Goal: Communication & Community: Ask a question

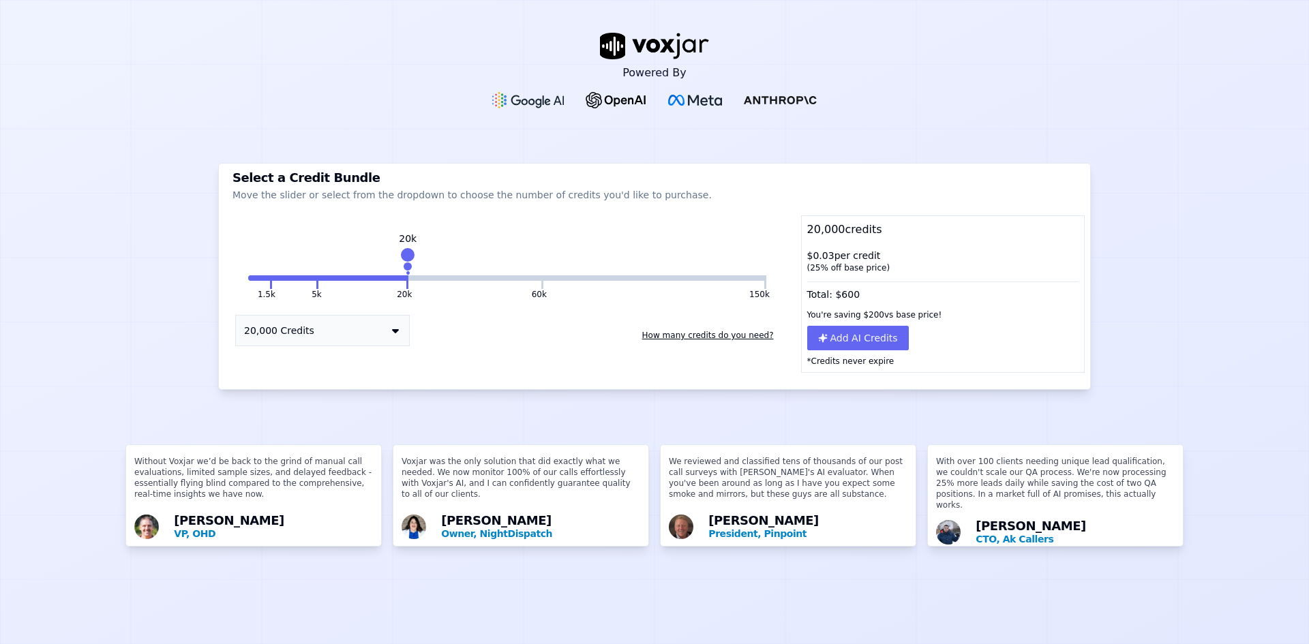
click at [743, 335] on button "How many credits do you need?" at bounding box center [708, 336] width 143 height 22
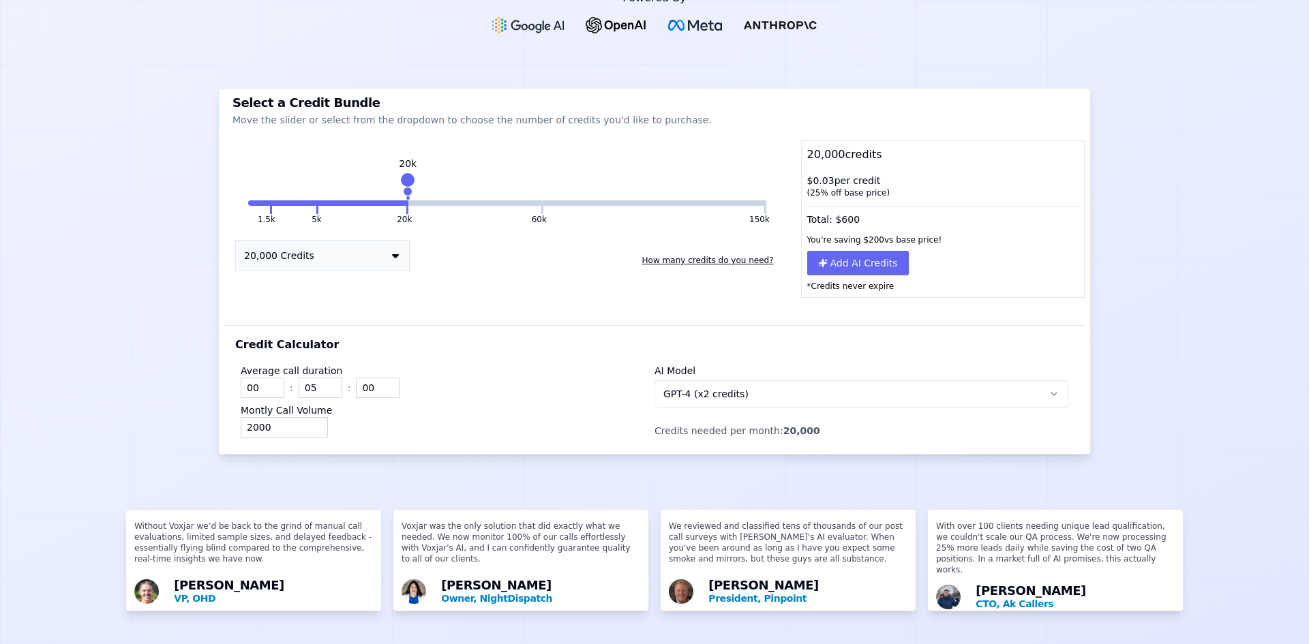
scroll to position [90, 0]
click at [259, 378] on input "00" at bounding box center [263, 388] width 44 height 20
type input "20"
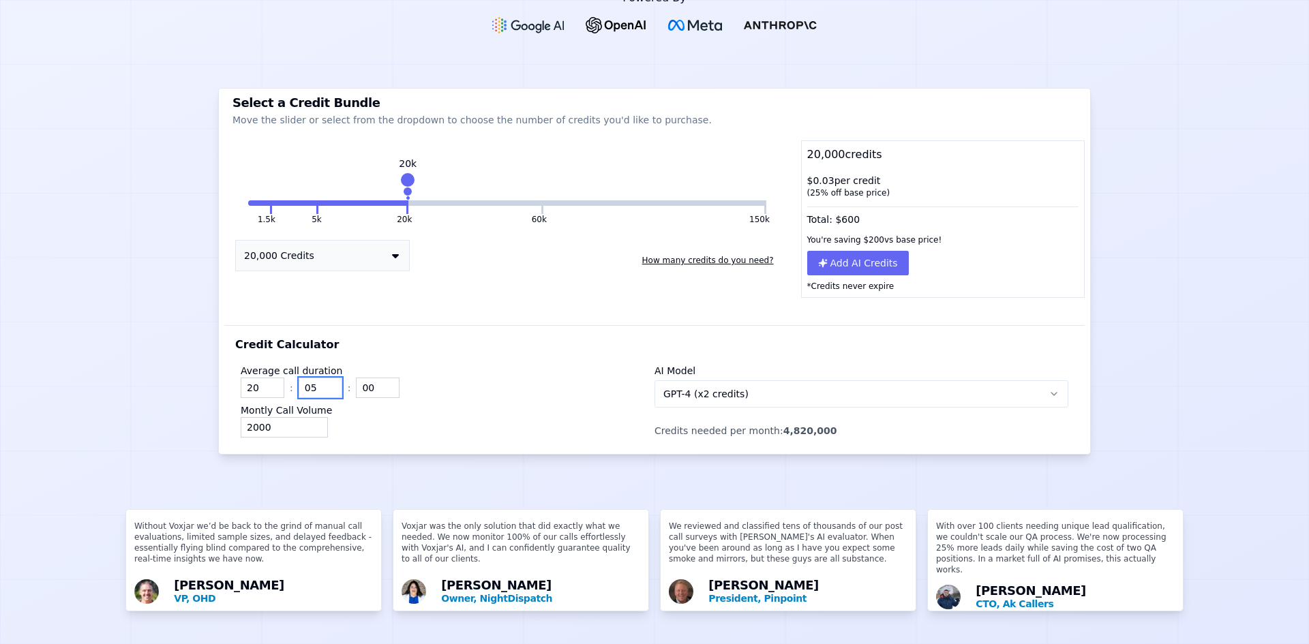
click at [309, 378] on input "05" at bounding box center [321, 388] width 44 height 20
drag, startPoint x: 290, startPoint y: 374, endPoint x: 275, endPoint y: 373, distance: 15.0
click at [275, 378] on div "20 : 05 : 00" at bounding box center [448, 388] width 414 height 20
click at [275, 378] on input "20" at bounding box center [263, 388] width 44 height 20
click at [305, 378] on input "05" at bounding box center [321, 388] width 44 height 20
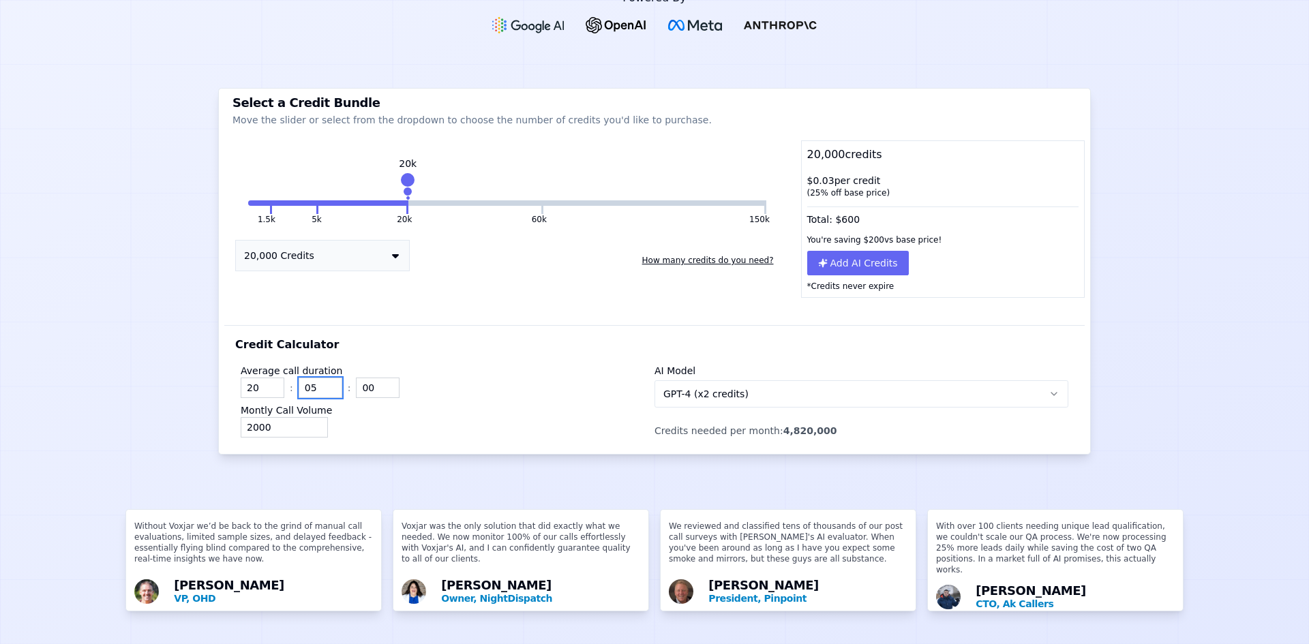
click at [305, 378] on input "05" at bounding box center [321, 388] width 44 height 20
type input "00"
click at [436, 417] on div "2000" at bounding box center [448, 427] width 414 height 20
click at [282, 417] on input "2000" at bounding box center [284, 427] width 87 height 20
click at [259, 378] on input "20" at bounding box center [263, 388] width 44 height 20
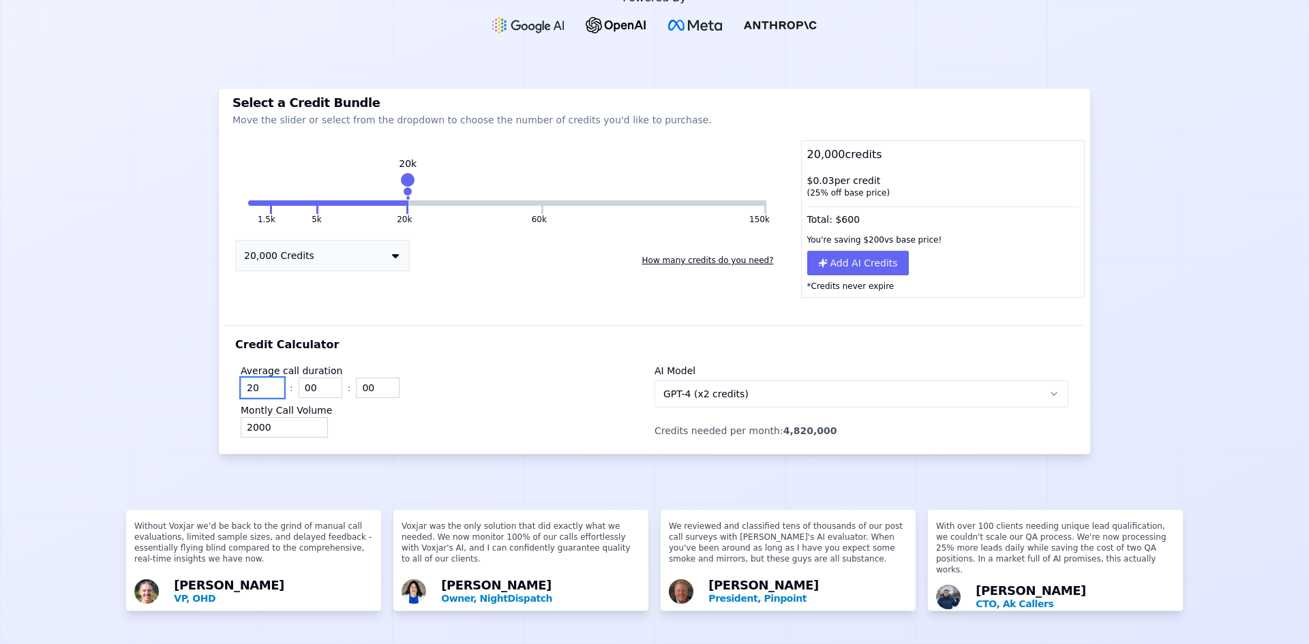
click at [259, 378] on input "20" at bounding box center [263, 388] width 44 height 20
type input "2"
type input "3"
click at [193, 413] on div "Powered By Select a Credit Bundle Move the slider or select from the dropdown t…" at bounding box center [654, 322] width 1309 height 644
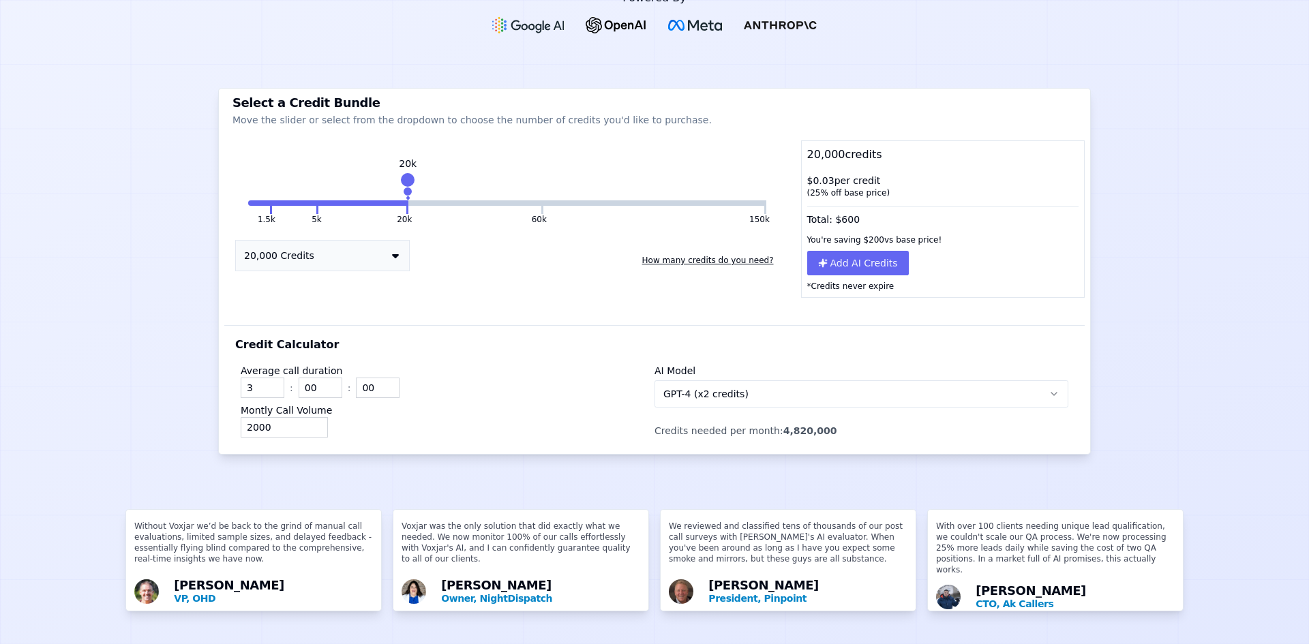
click at [193, 413] on div "Powered By Select a Credit Bundle Move the slider or select from the dropdown t…" at bounding box center [654, 322] width 1309 height 644
click at [206, 403] on div "Powered By Select a Credit Bundle Move the slider or select from the dropdown t…" at bounding box center [654, 322] width 1309 height 644
type input "0"
type input "2750"
click at [611, 451] on div "Powered By Select a Credit Bundle Move the slider or select from the dropdown t…" at bounding box center [654, 322] width 1309 height 644
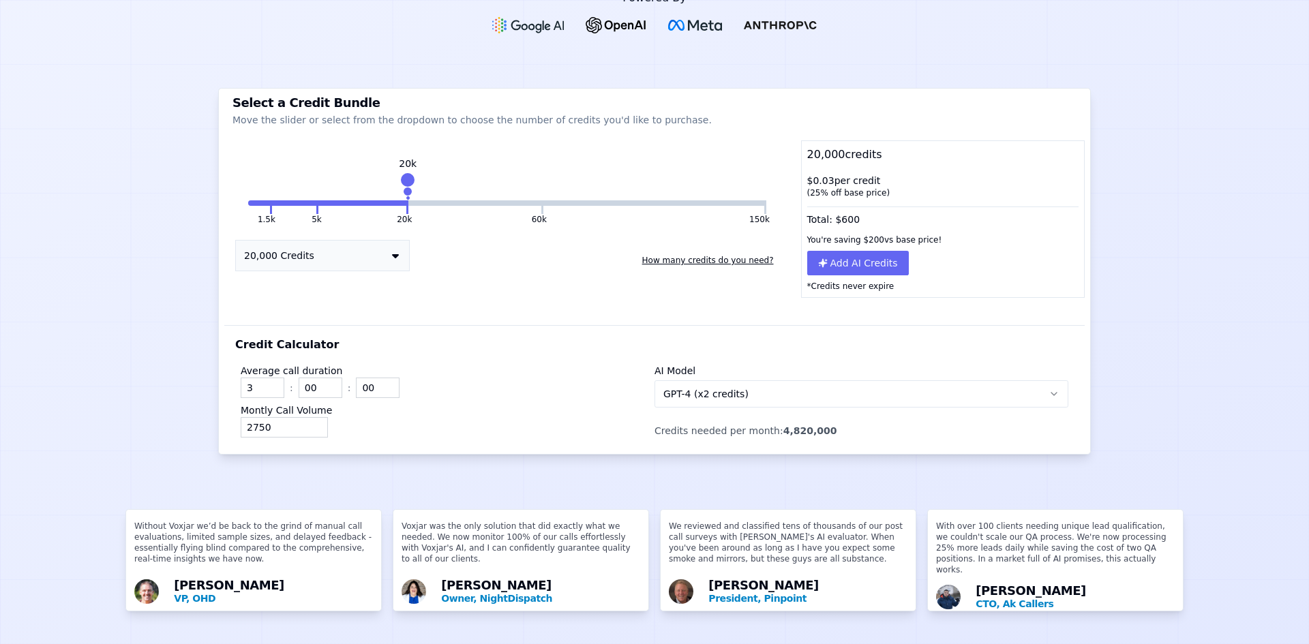
click at [594, 404] on div "Montly Call Volume 2750" at bounding box center [448, 421] width 414 height 34
click at [363, 364] on div "Average call duration 3 : 00 : 00" at bounding box center [448, 381] width 414 height 34
click at [370, 378] on input "00" at bounding box center [378, 388] width 44 height 20
click at [327, 378] on input "00" at bounding box center [321, 388] width 44 height 20
click at [350, 240] on button "20,000 Credits" at bounding box center [322, 255] width 175 height 31
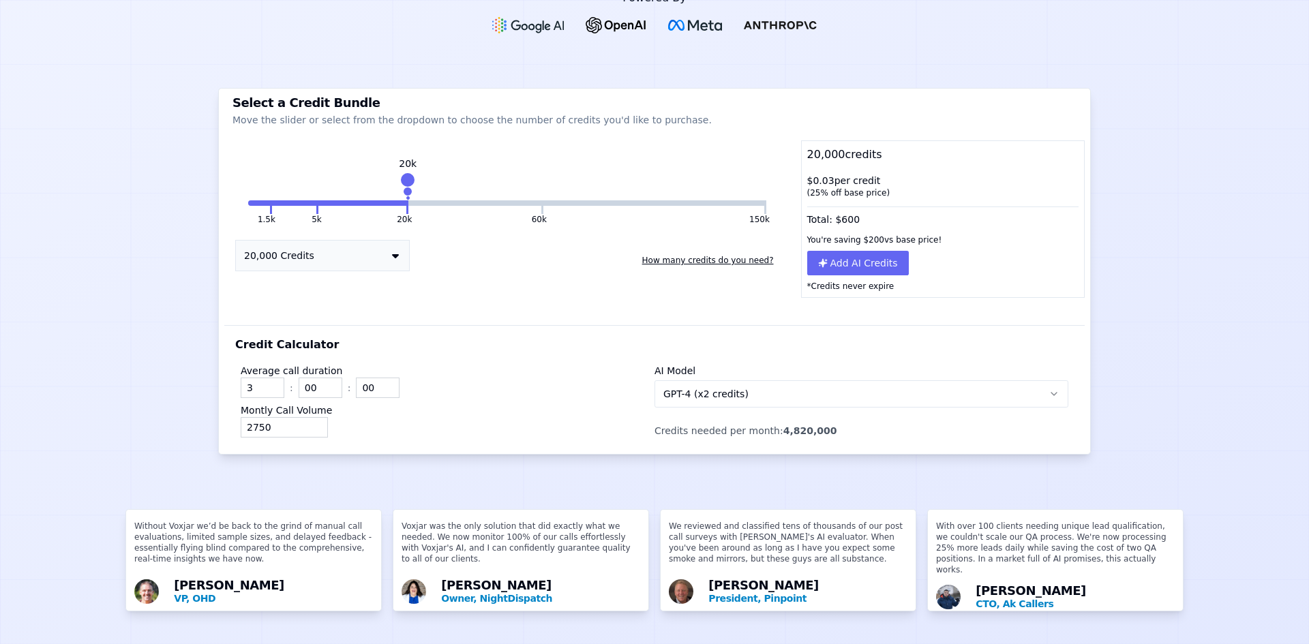
click at [387, 244] on button "20,000 Credits" at bounding box center [322, 255] width 175 height 31
click at [394, 250] on icon at bounding box center [395, 255] width 7 height 11
click at [426, 309] on div "Credit Calculator Average call duration 3 : 00 : 00 Montly Call Volume 2750 AI …" at bounding box center [654, 376] width 861 height 156
click at [377, 242] on button "20,000 Credits" at bounding box center [322, 255] width 175 height 31
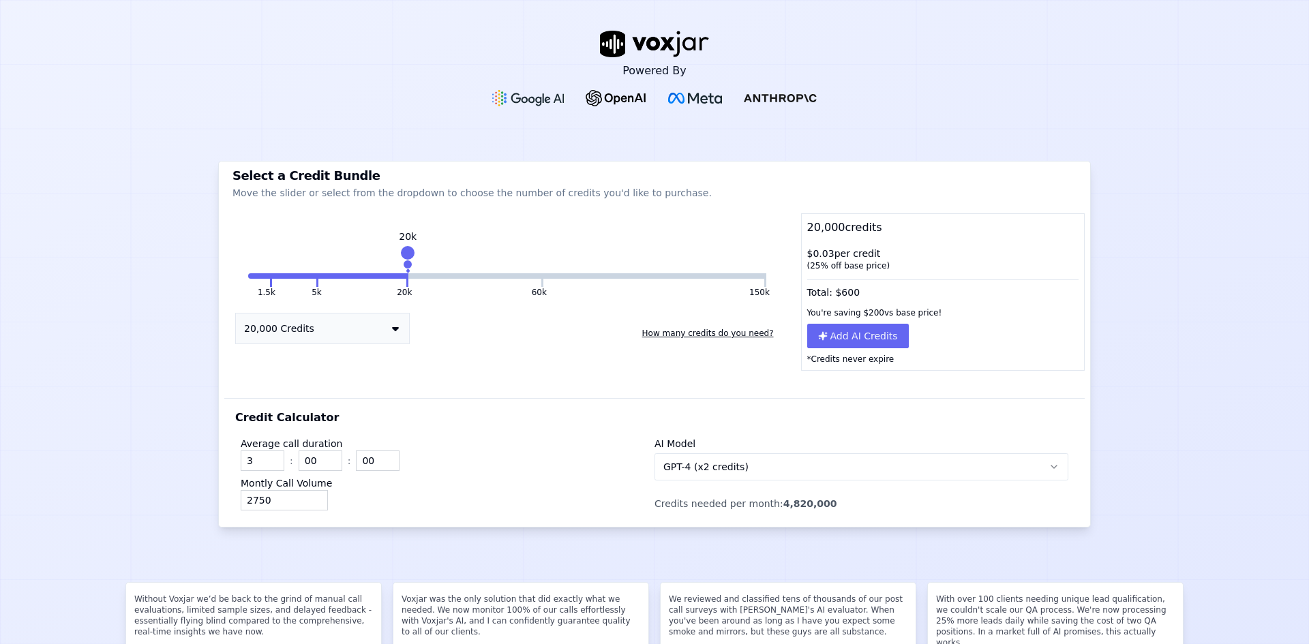
scroll to position [0, 0]
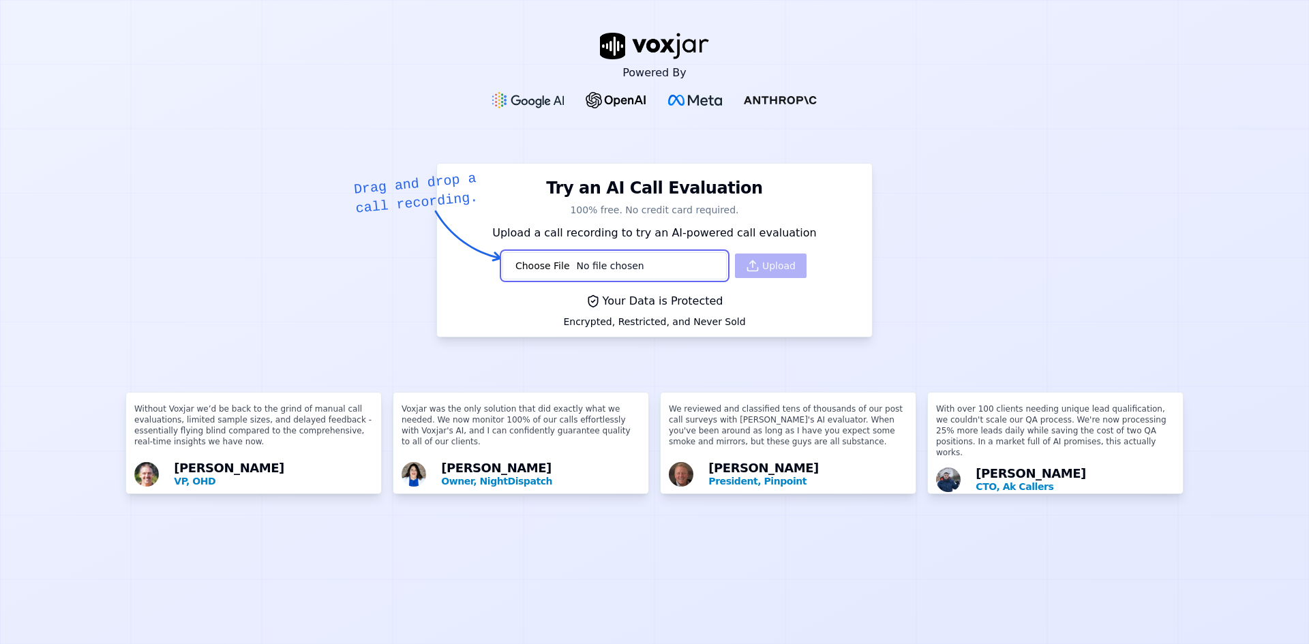
click at [621, 267] on input "file" at bounding box center [615, 265] width 224 height 27
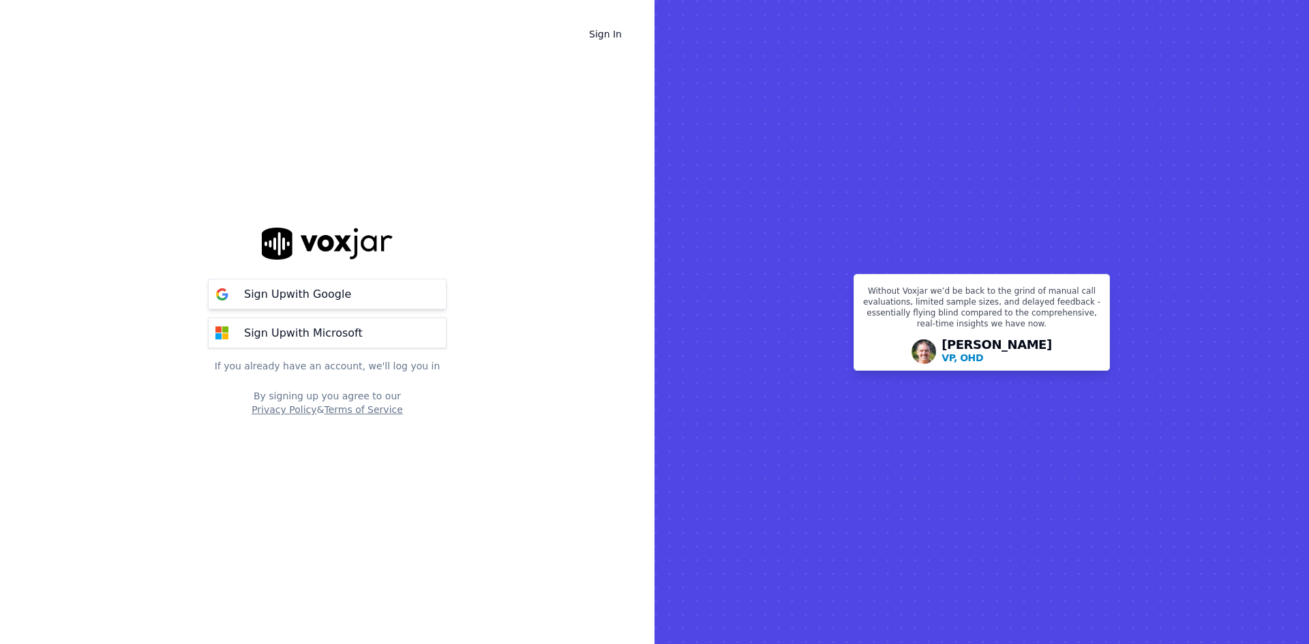
click at [363, 294] on button "Sign Up with Google" at bounding box center [327, 294] width 239 height 31
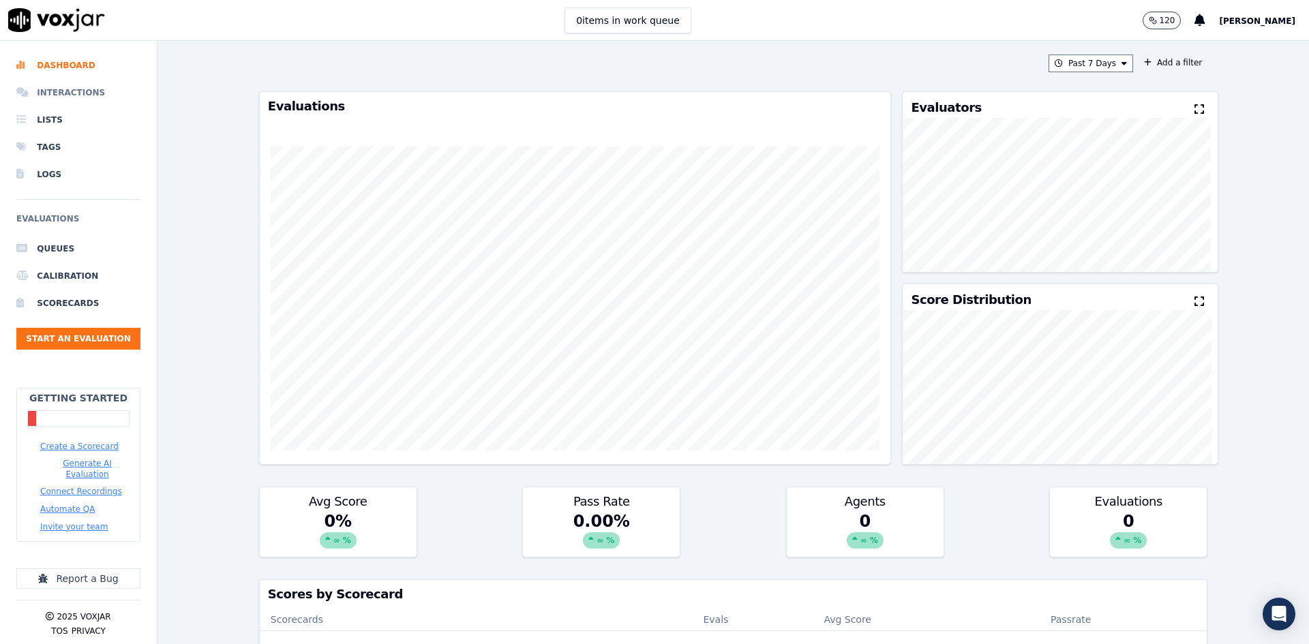
click at [94, 95] on li "Interactions" at bounding box center [78, 92] width 124 height 27
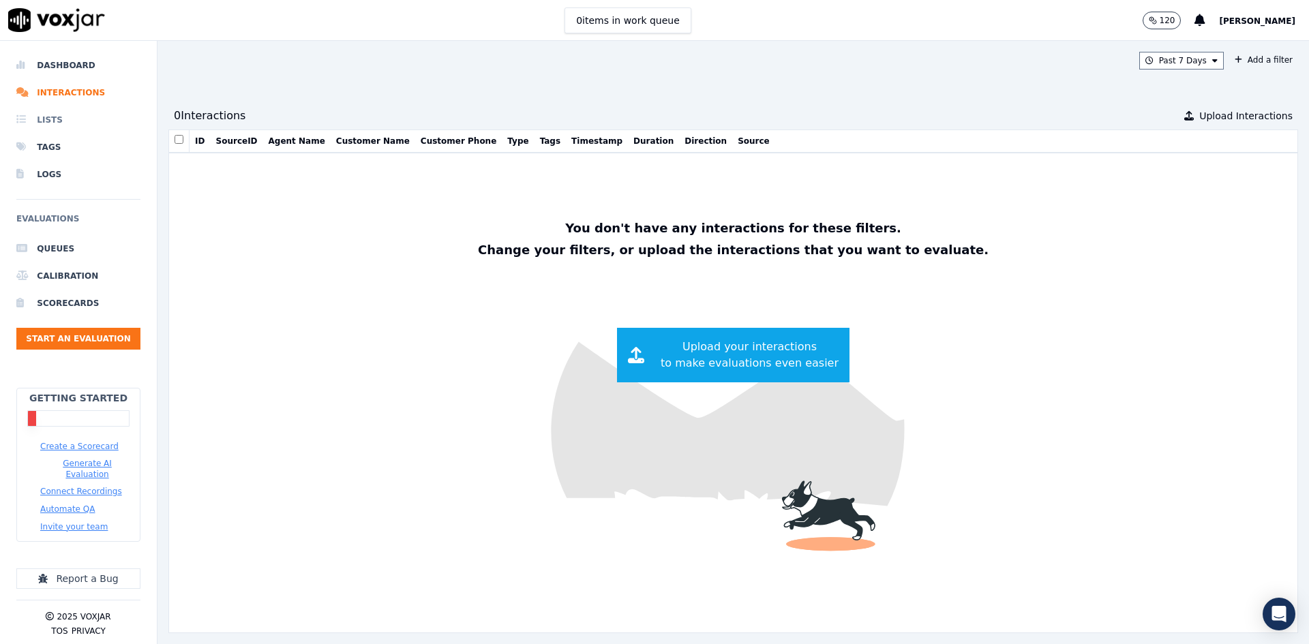
click at [68, 119] on li "Lists" at bounding box center [78, 119] width 124 height 27
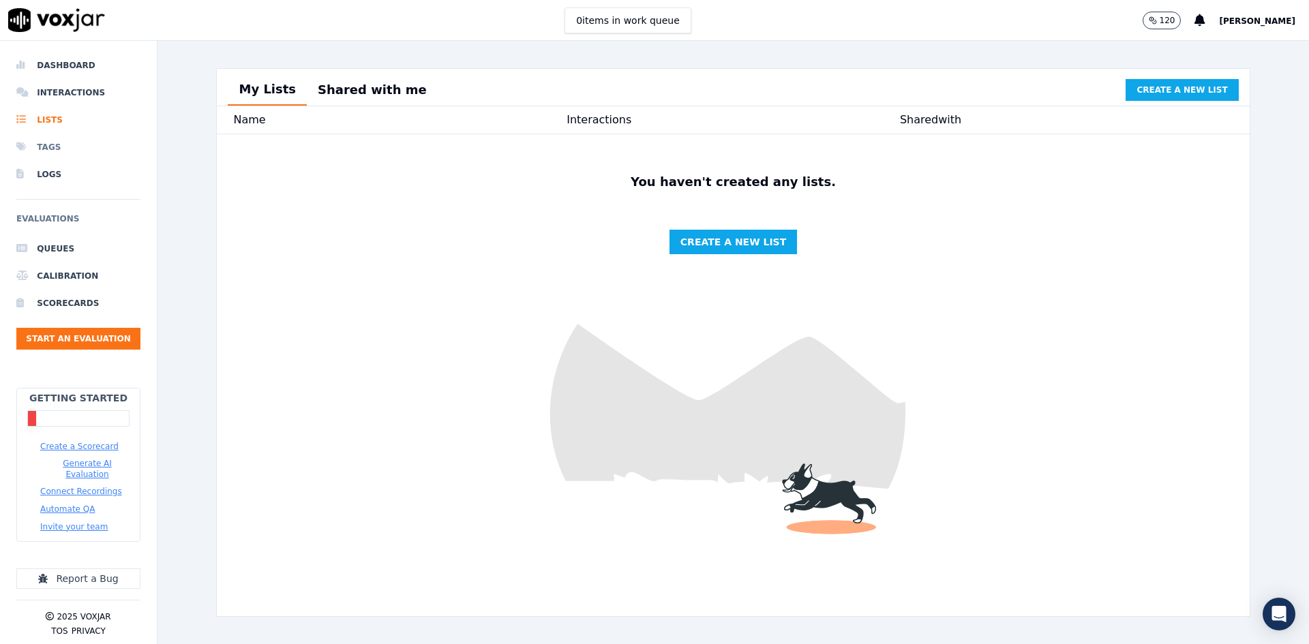
click at [59, 147] on li "Tags" at bounding box center [78, 147] width 124 height 27
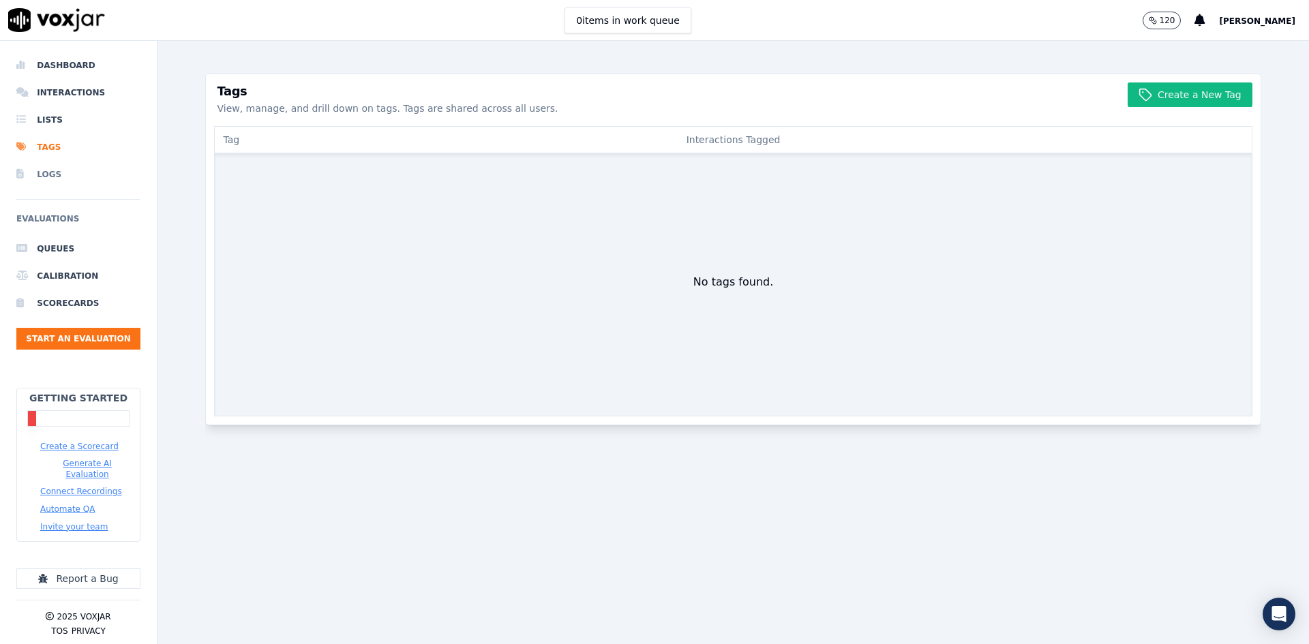
click at [66, 178] on li "Logs" at bounding box center [78, 174] width 124 height 27
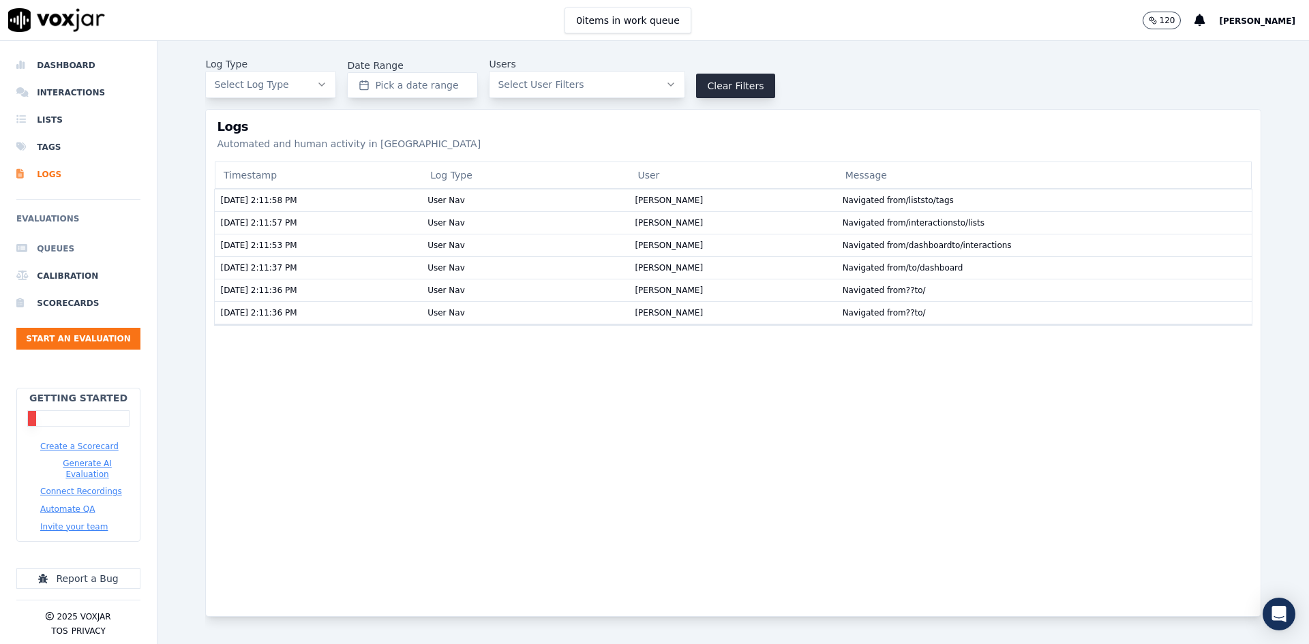
click at [53, 239] on li "Queues" at bounding box center [78, 248] width 124 height 27
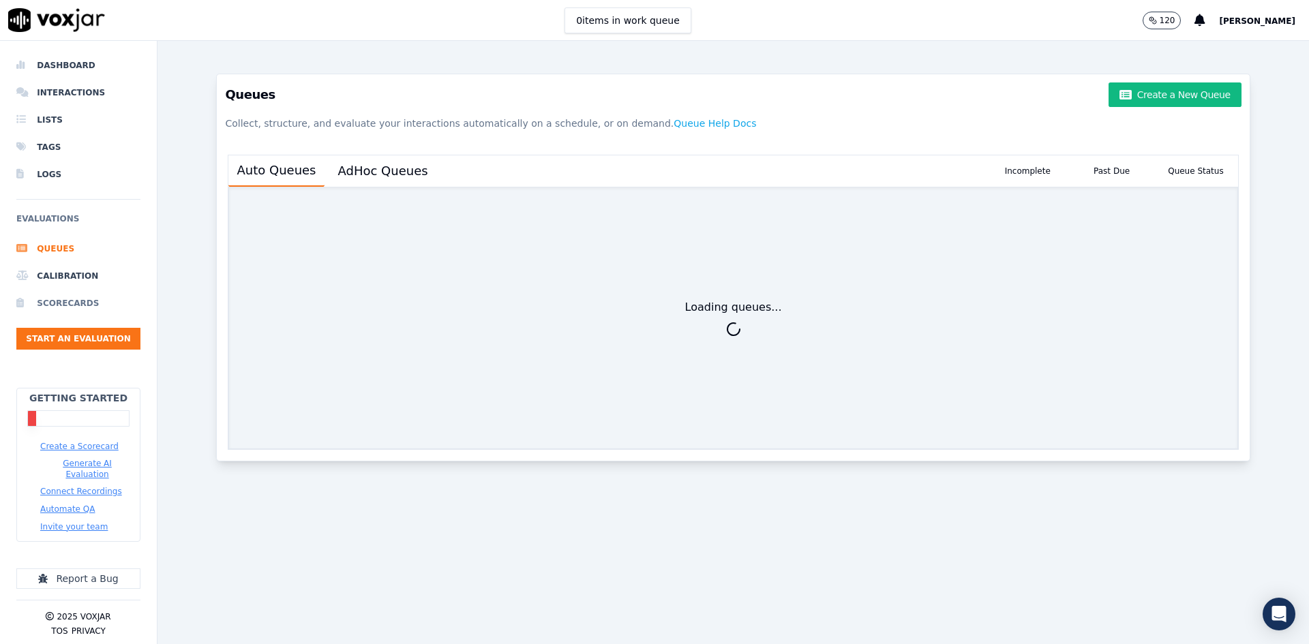
click at [83, 303] on li "Scorecards" at bounding box center [78, 303] width 124 height 27
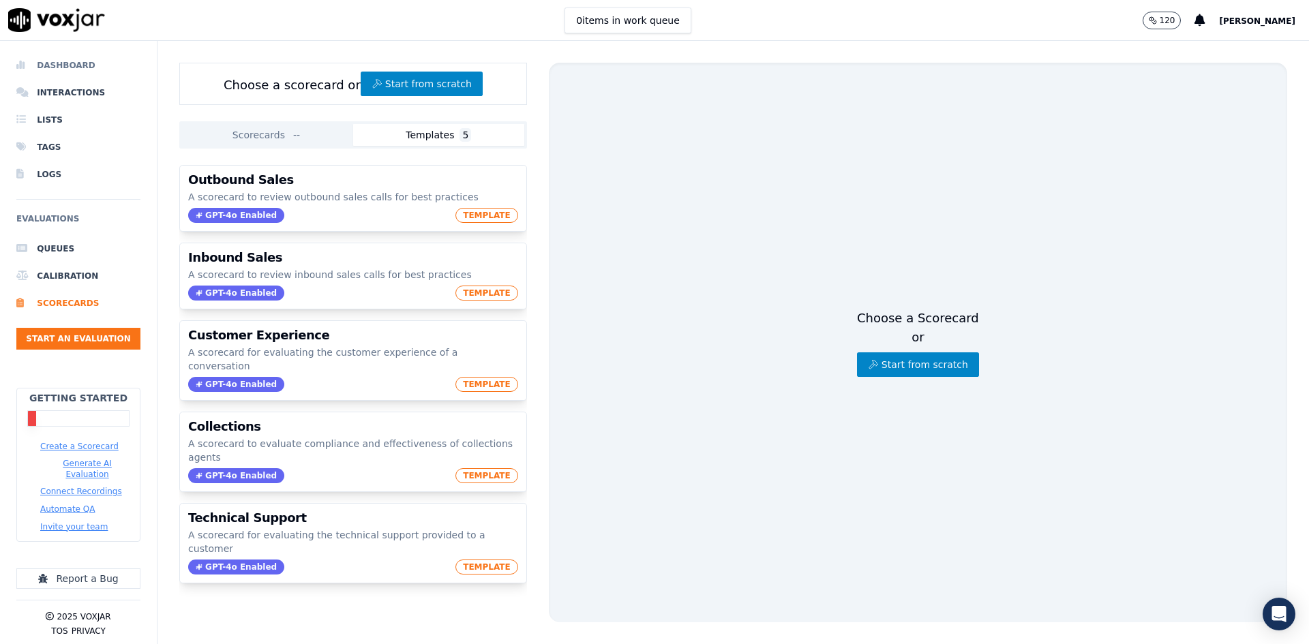
click at [61, 69] on li "Dashboard" at bounding box center [78, 65] width 124 height 27
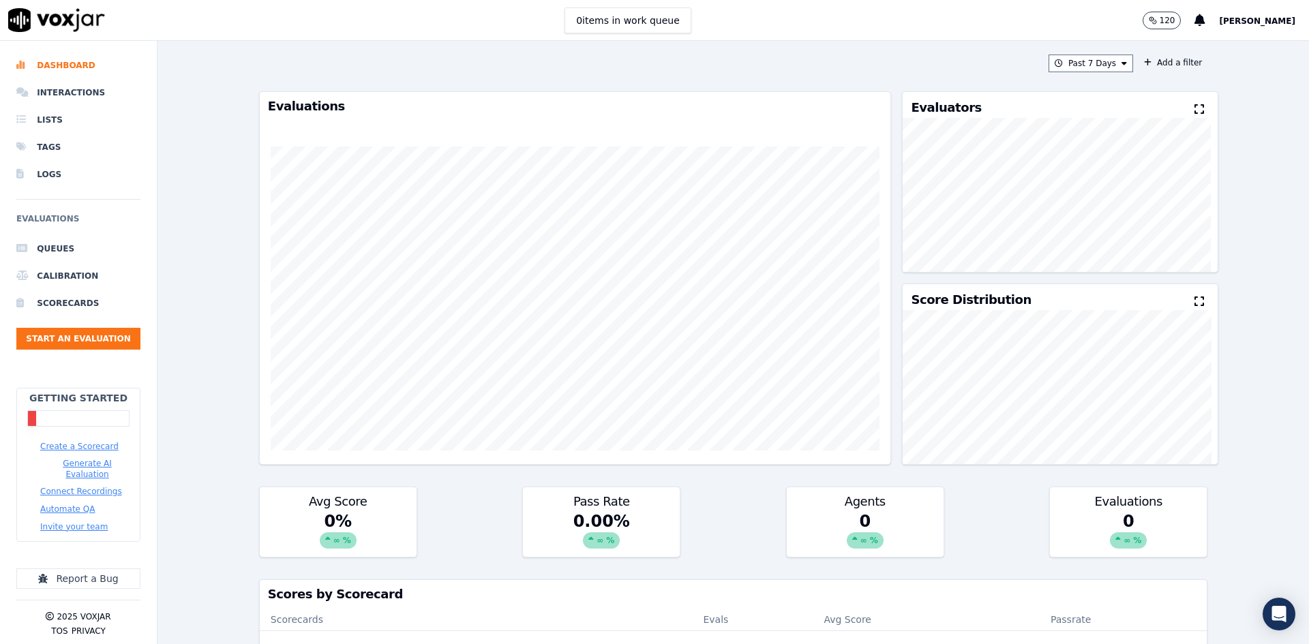
click at [1286, 29] on div "120 Salvatore" at bounding box center [1226, 20] width 166 height 40
click at [1286, 24] on span "Salvatore" at bounding box center [1257, 21] width 76 height 10
click at [1263, 42] on div "Settings" at bounding box center [1227, 46] width 146 height 22
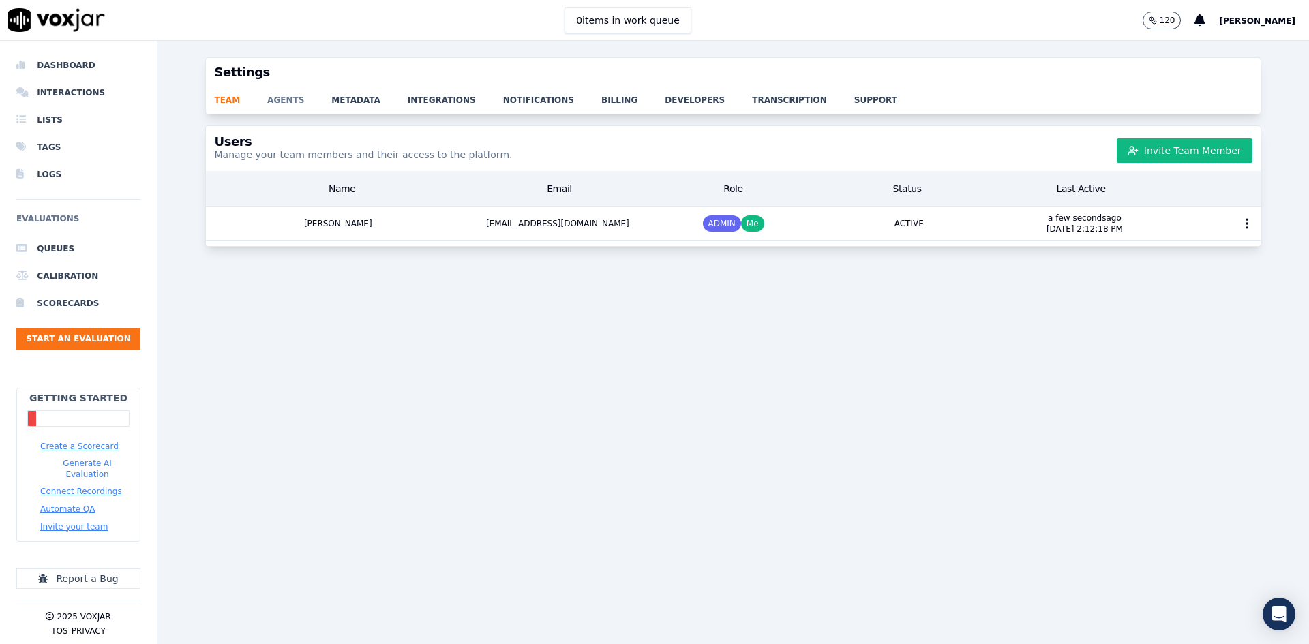
click at [292, 95] on link "agents" at bounding box center [299, 96] width 64 height 19
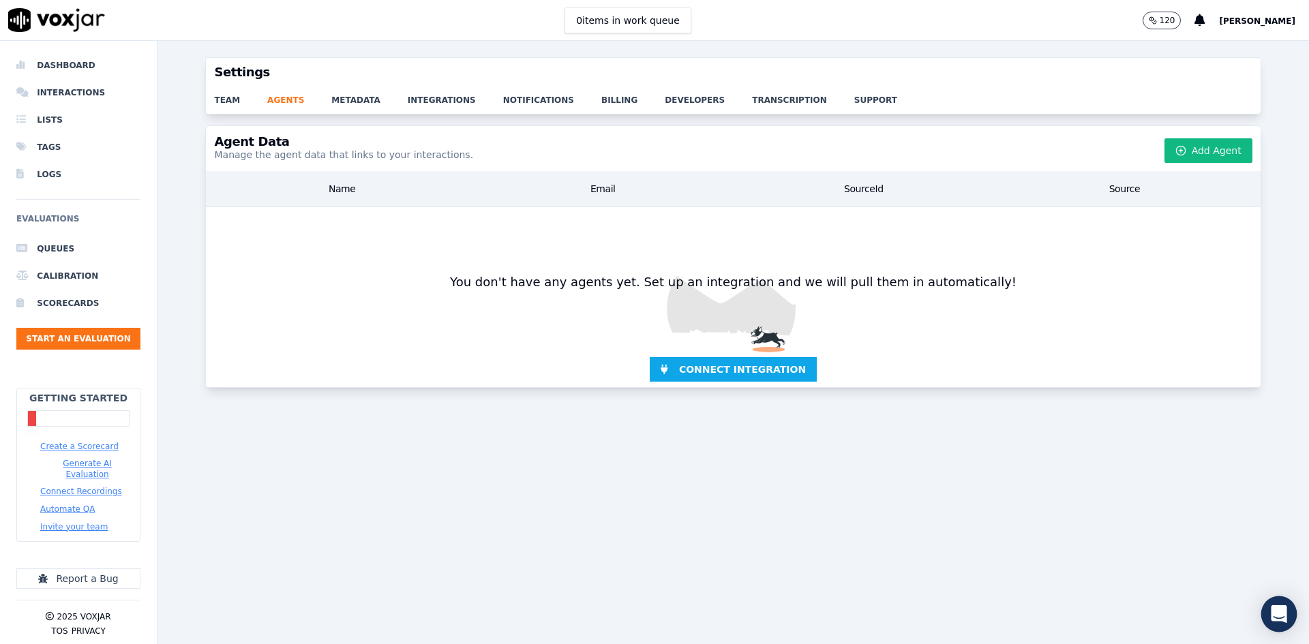
click at [1284, 615] on icon "Open Intercom Messenger" at bounding box center [1279, 614] width 16 height 18
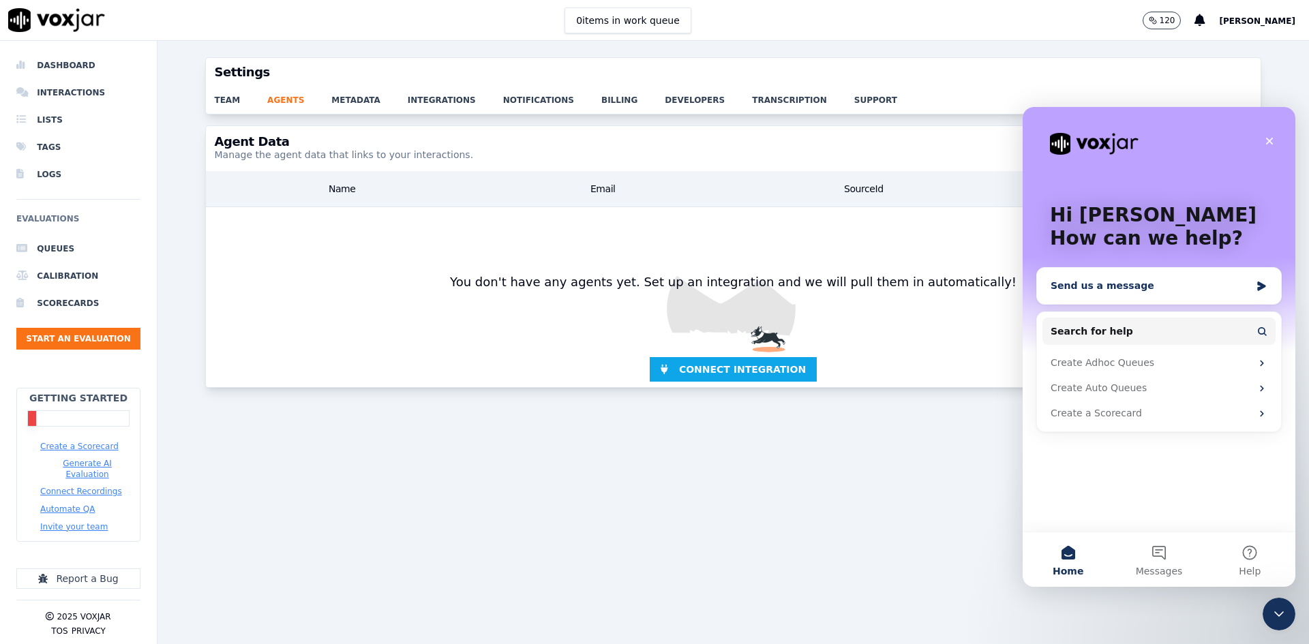
click at [1089, 290] on div "Send us a message" at bounding box center [1151, 286] width 200 height 14
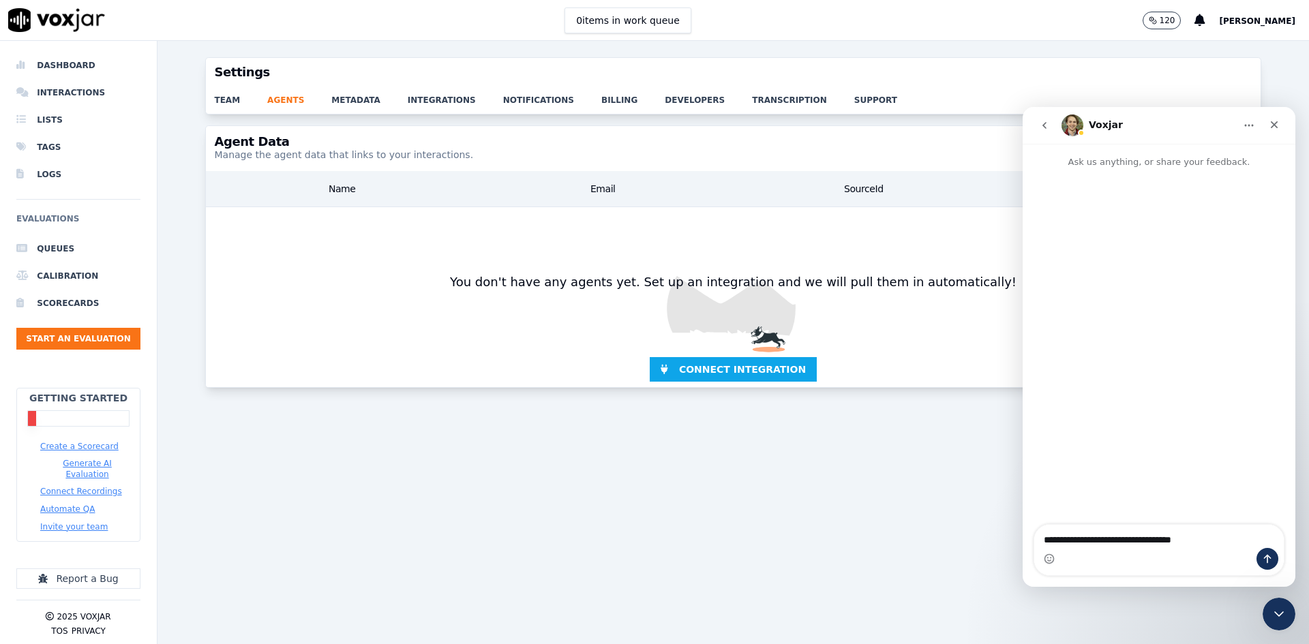
type textarea "**********"
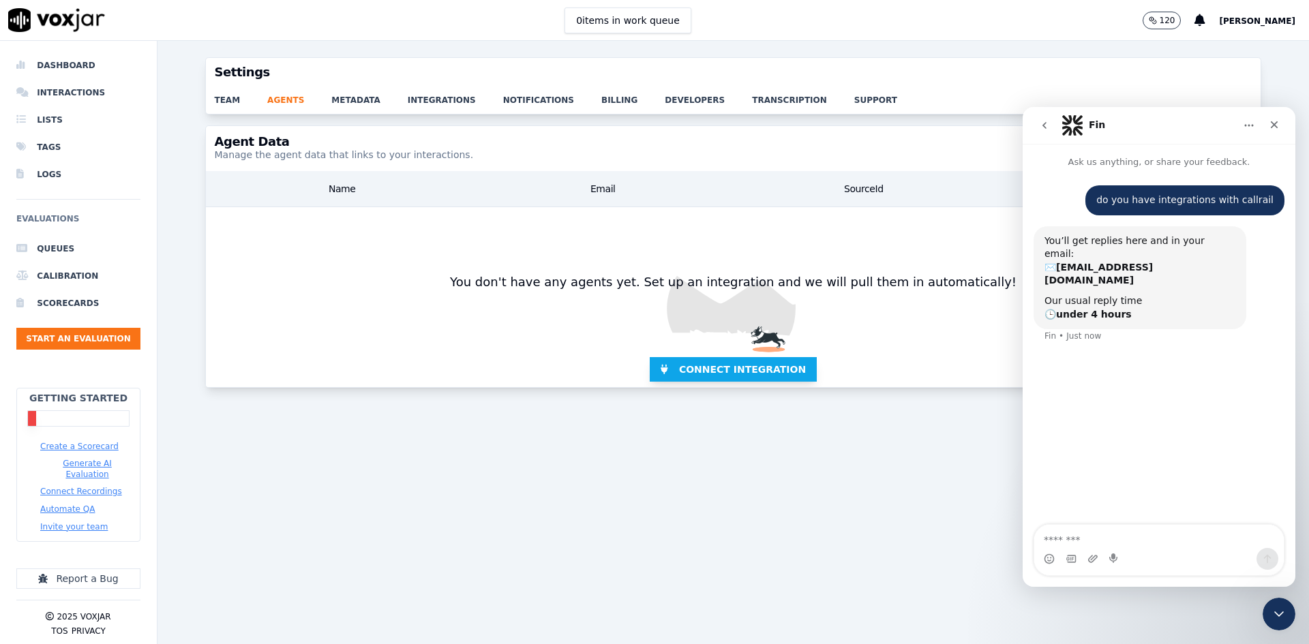
click at [704, 366] on span "Connect Integration" at bounding box center [742, 370] width 127 height 14
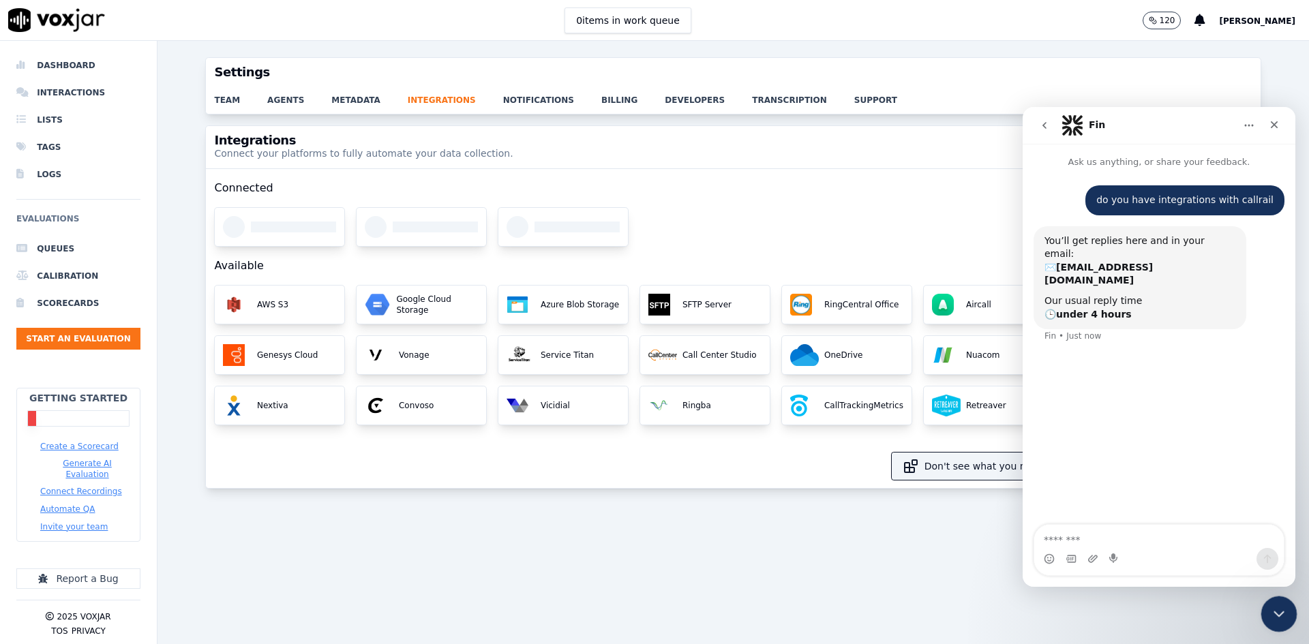
click at [1276, 605] on icon "Close Intercom Messenger" at bounding box center [1277, 612] width 16 height 16
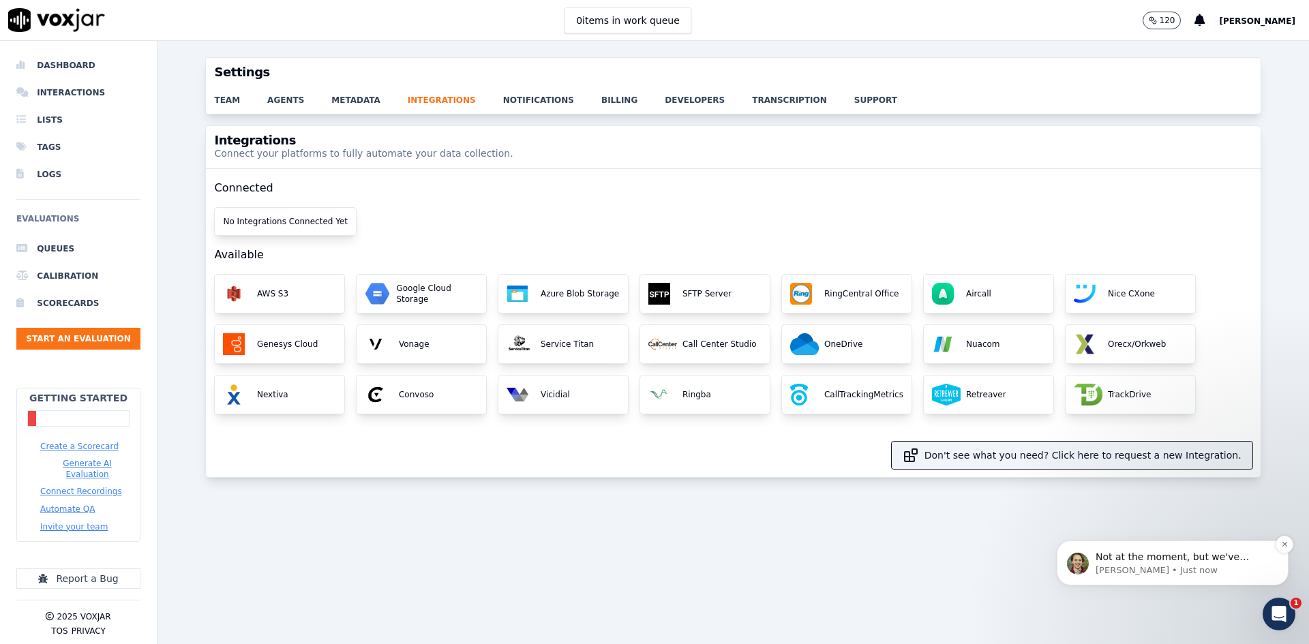
click at [1176, 569] on p "Curtis • Just now" at bounding box center [1184, 571] width 176 height 12
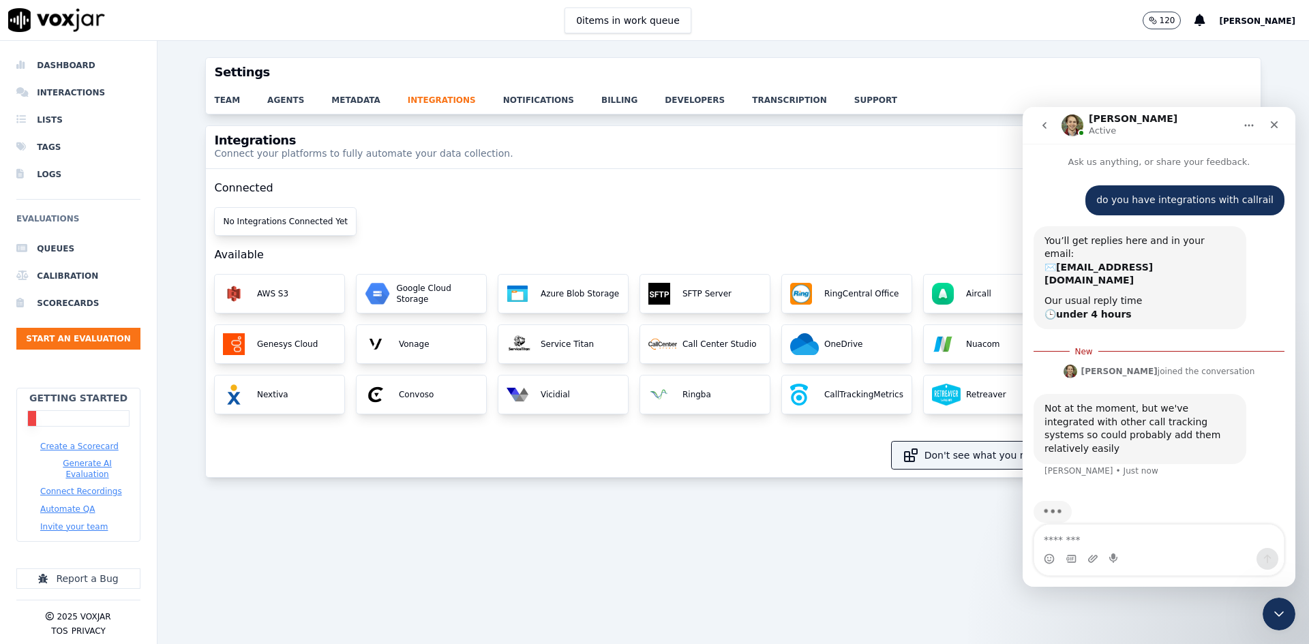
scroll to position [2, 0]
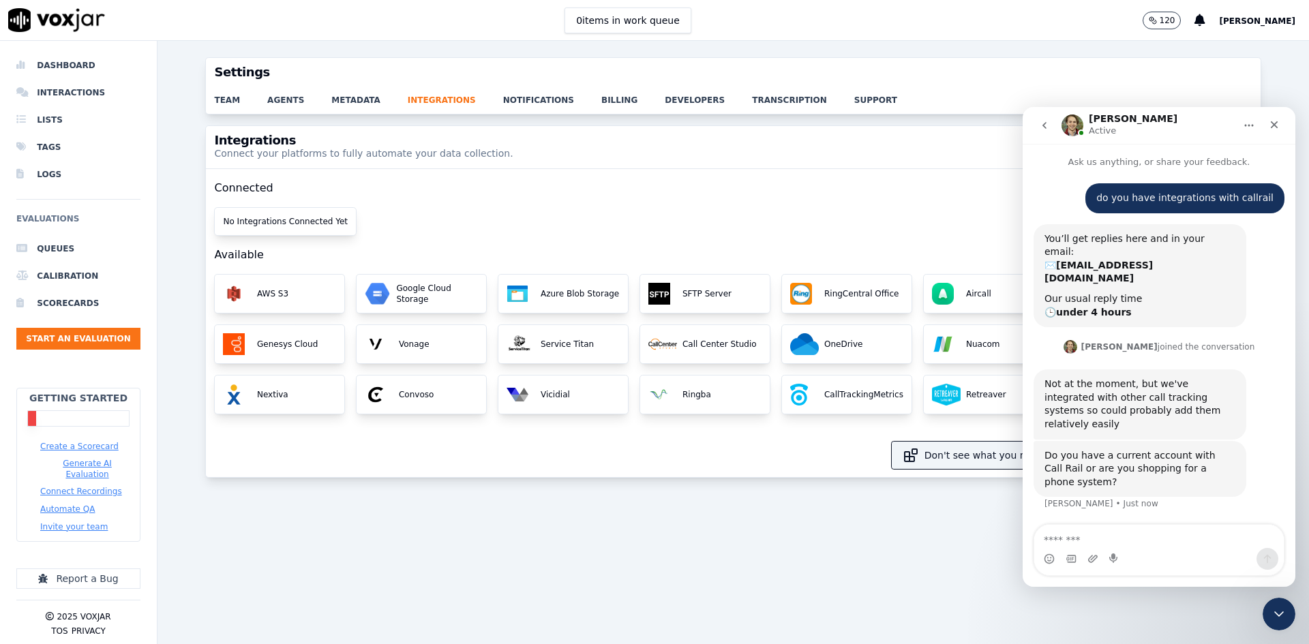
click at [1154, 538] on textarea "Message…" at bounding box center [1159, 536] width 250 height 23
type textarea "**********"
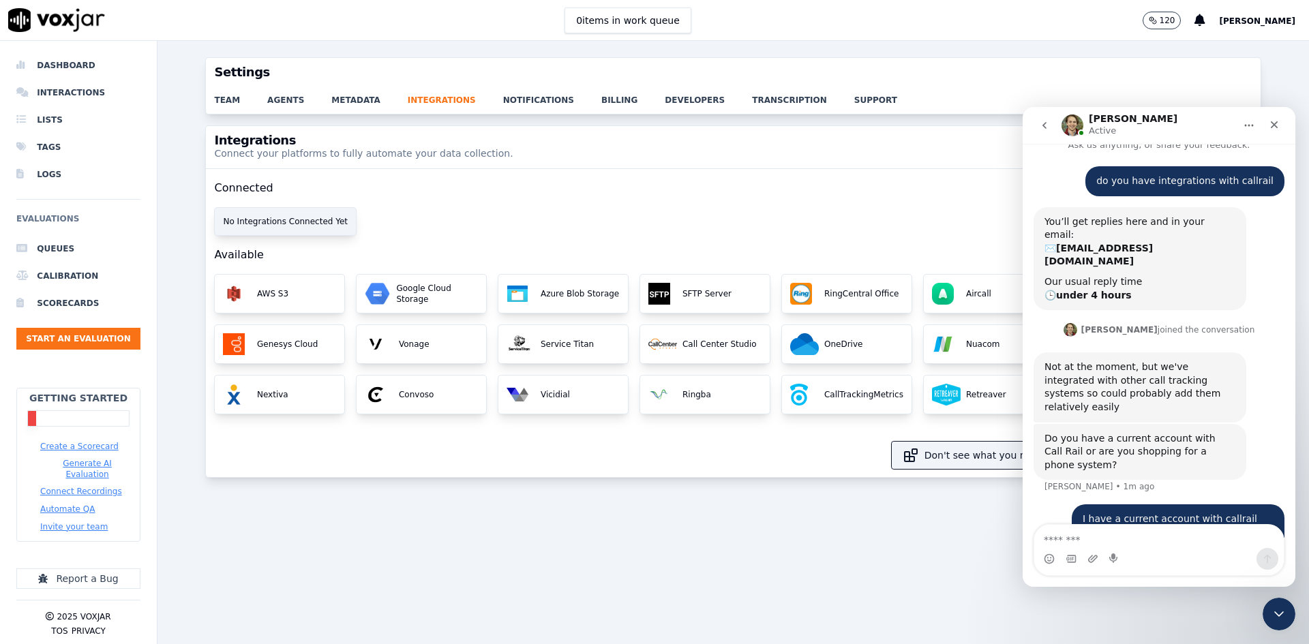
click at [277, 224] on div "No Integrations Connected Yet" at bounding box center [285, 221] width 141 height 27
click at [496, 179] on h2 "Connected" at bounding box center [733, 188] width 1038 height 38
click at [981, 458] on button "Don't see what you need? Click here to request a new Integration." at bounding box center [1072, 455] width 361 height 27
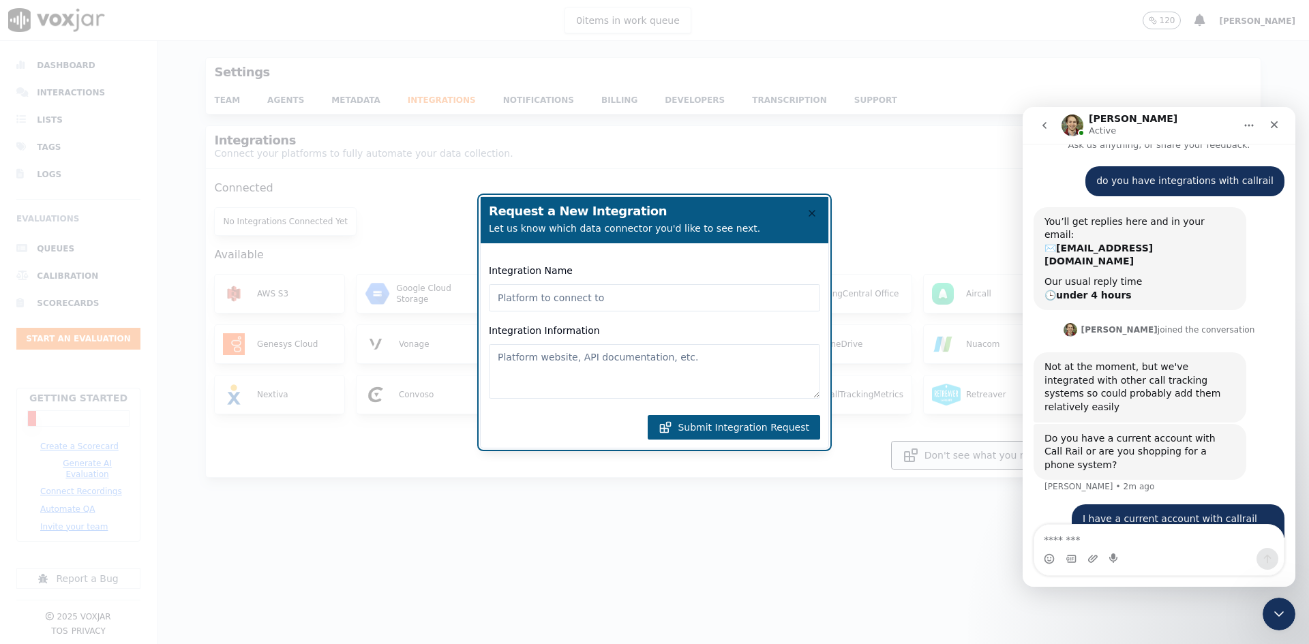
click at [566, 288] on input "Integration Name" at bounding box center [654, 297] width 331 height 27
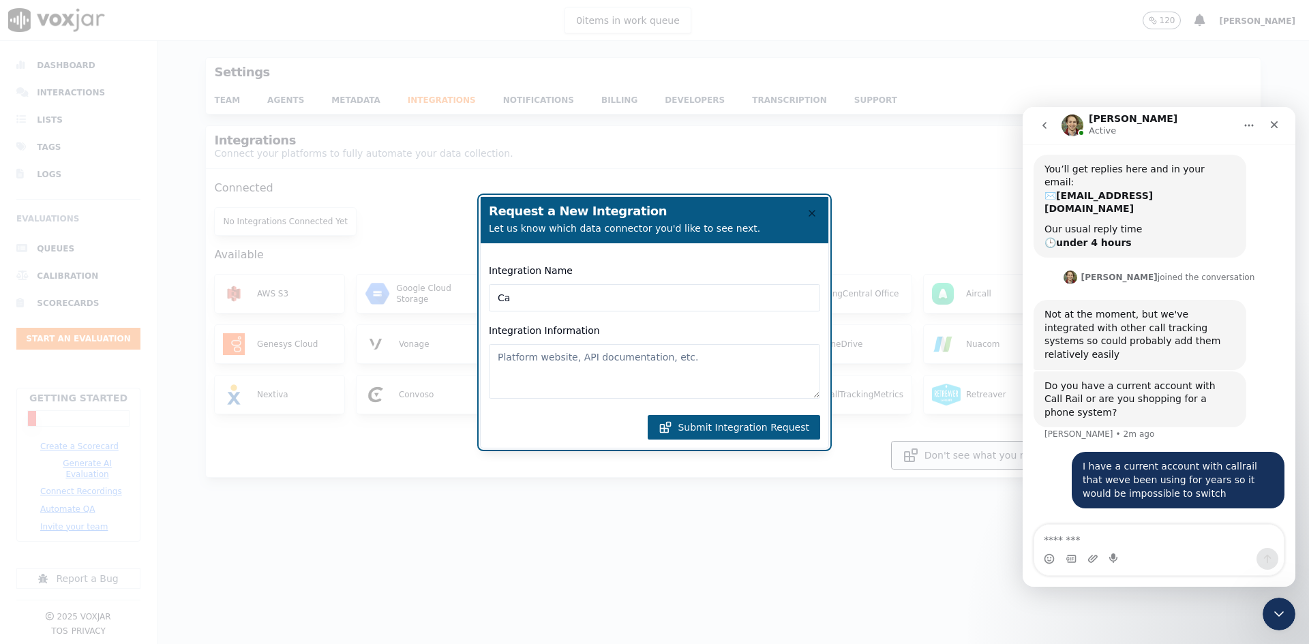
type input "C"
click at [813, 211] on icon "button" at bounding box center [812, 213] width 11 height 11
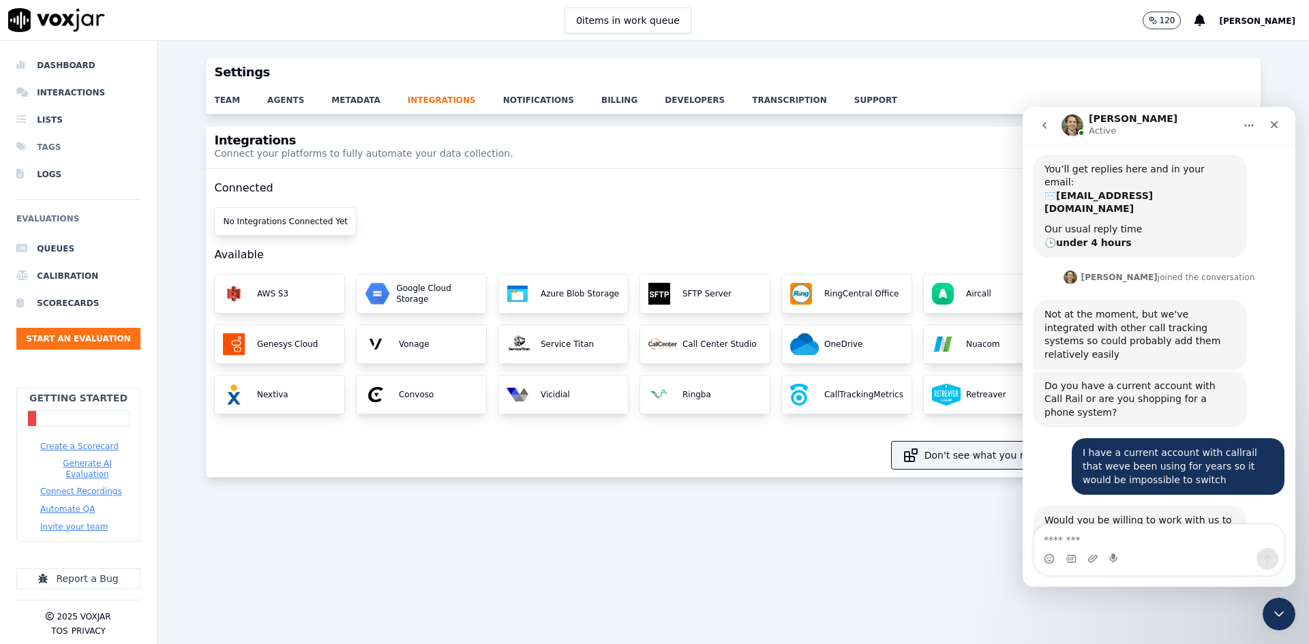
scroll to position [111, 0]
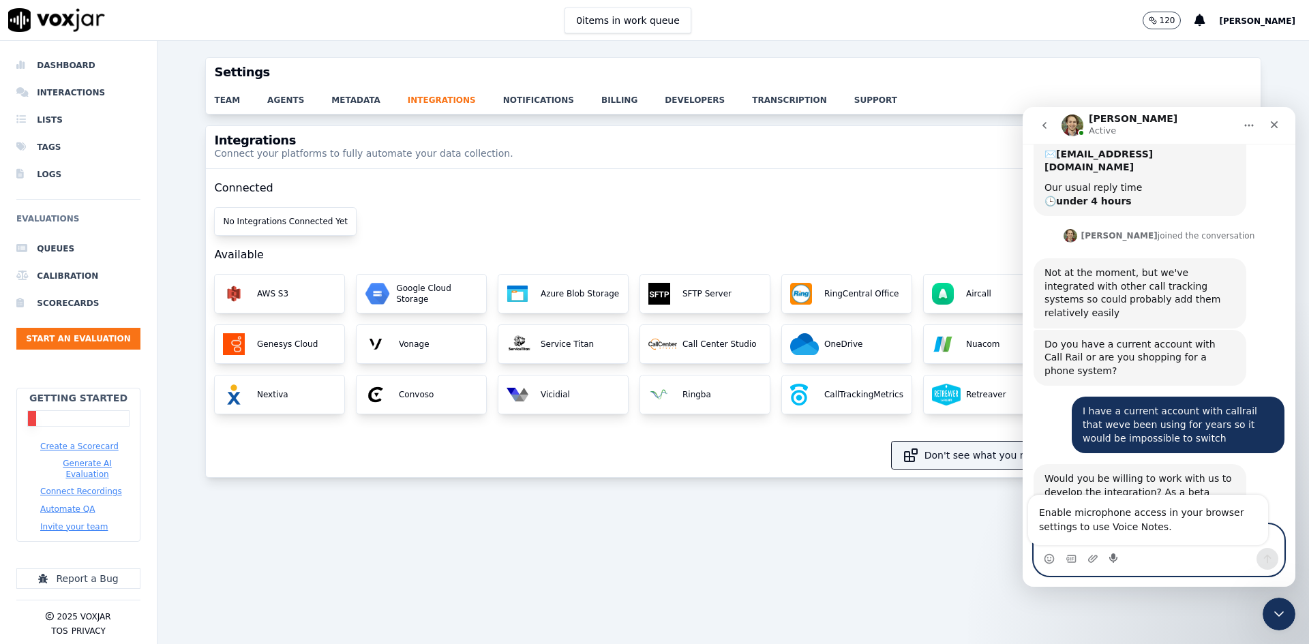
click at [1108, 535] on textarea "Message…" at bounding box center [1159, 536] width 250 height 23
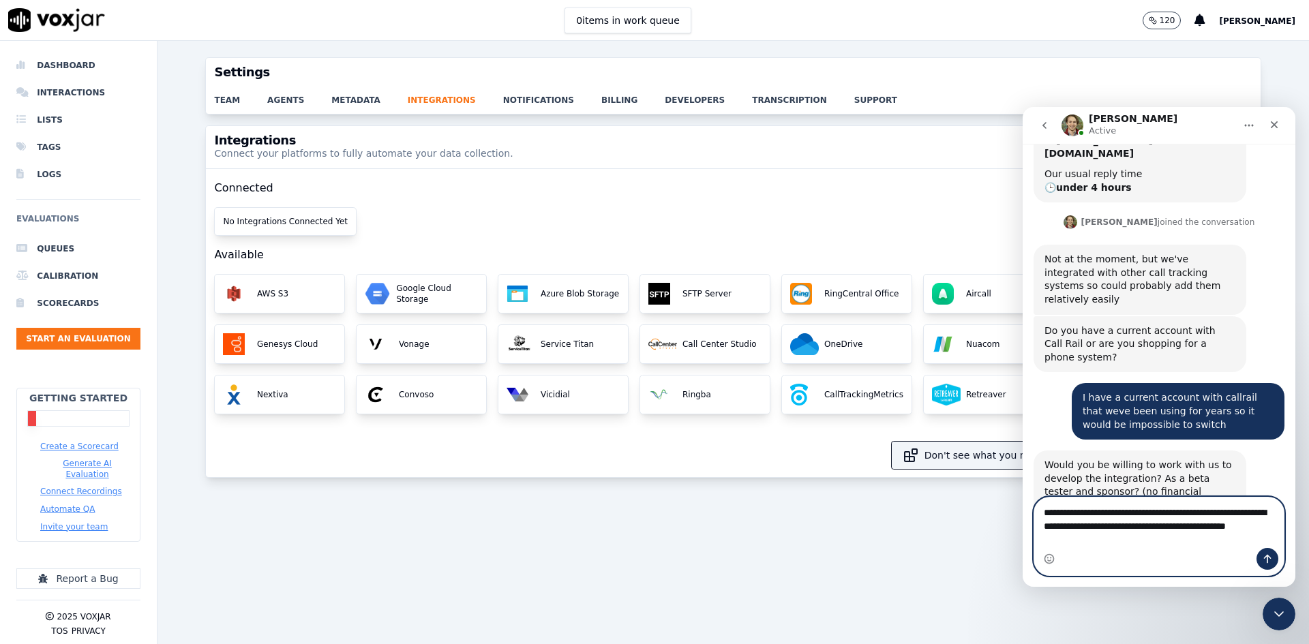
scroll to position [138, 0]
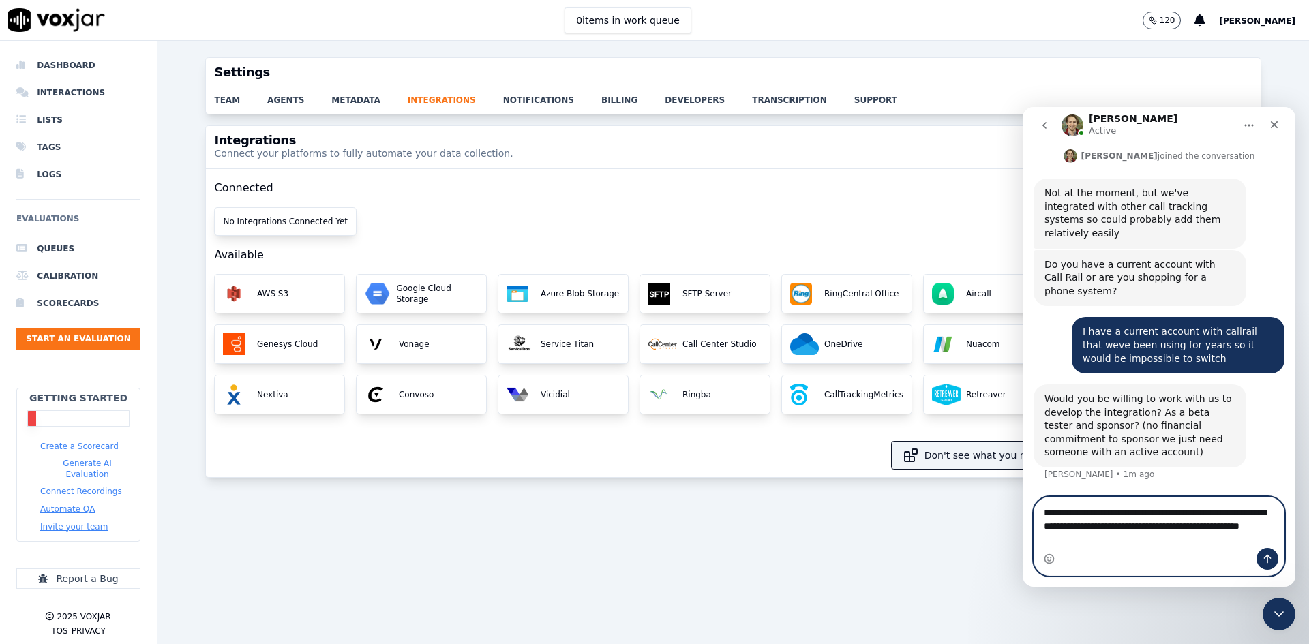
type textarea "**********"
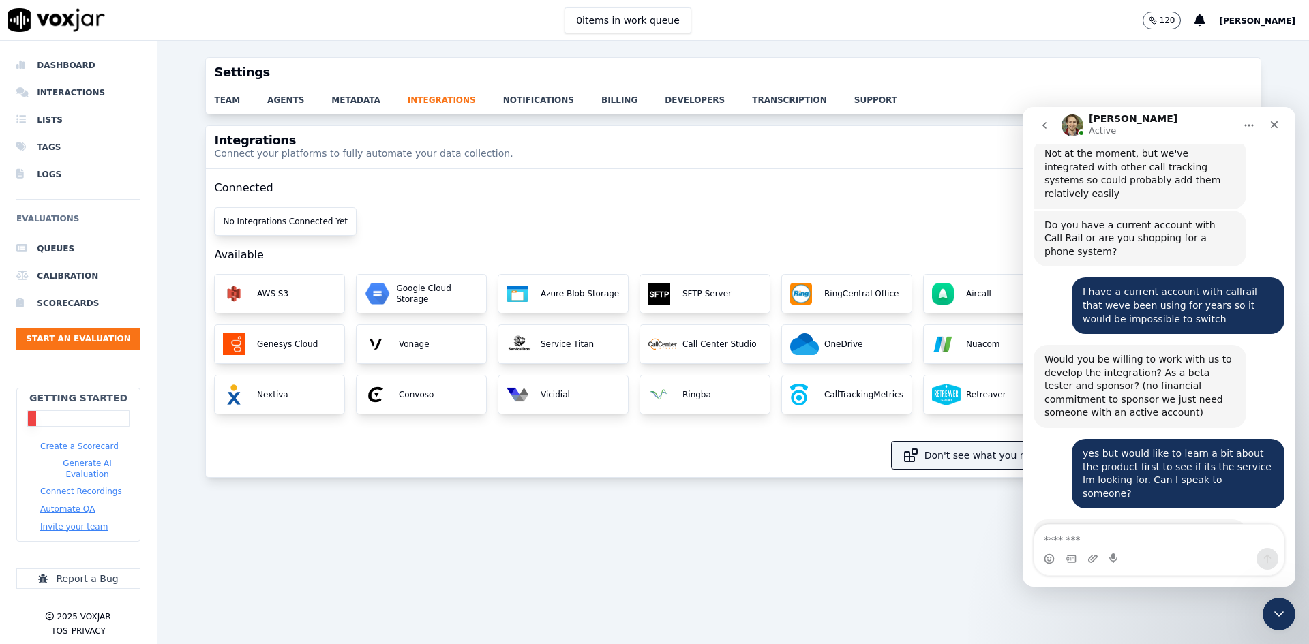
scroll to position [245, 0]
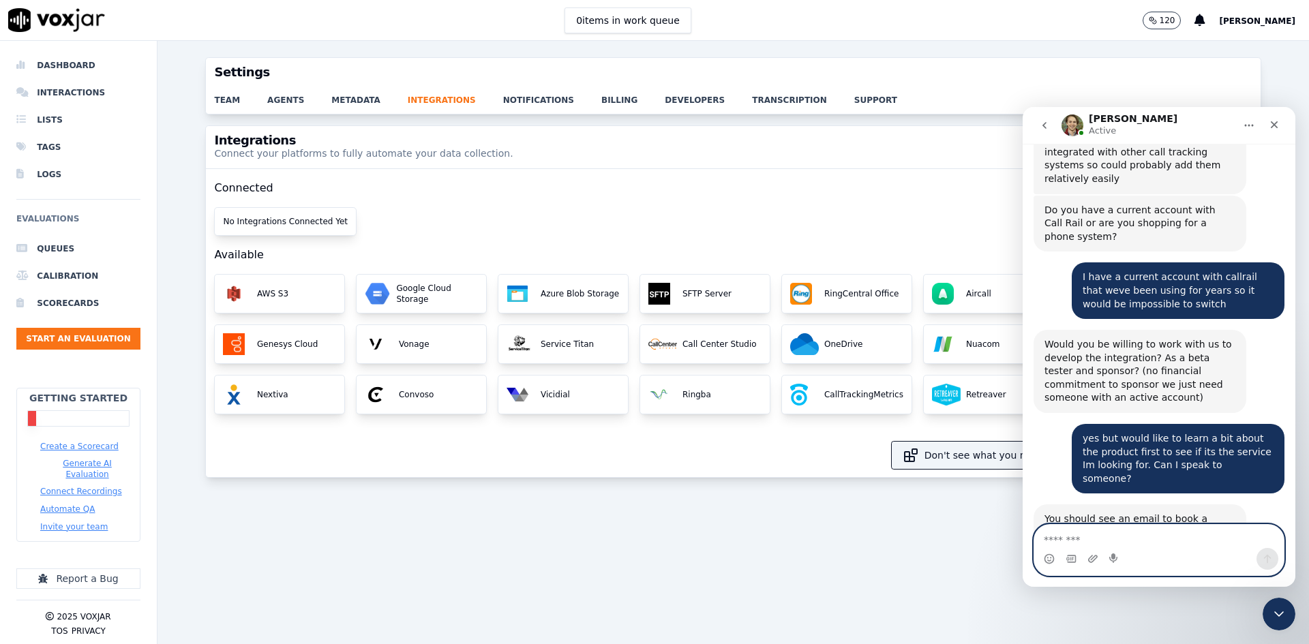
click at [1099, 541] on textarea "Message…" at bounding box center [1159, 536] width 250 height 23
type textarea "**********"
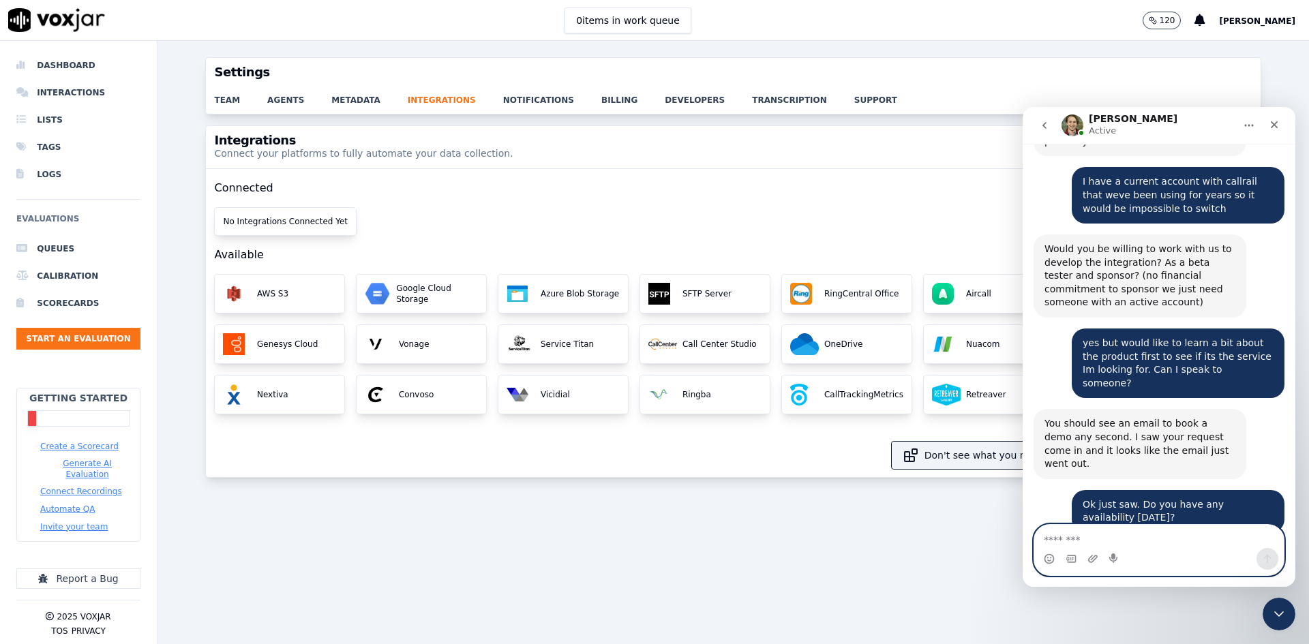
scroll to position [340, 0]
click at [1111, 538] on textarea "Message…" at bounding box center [1159, 536] width 250 height 23
type textarea "**********"
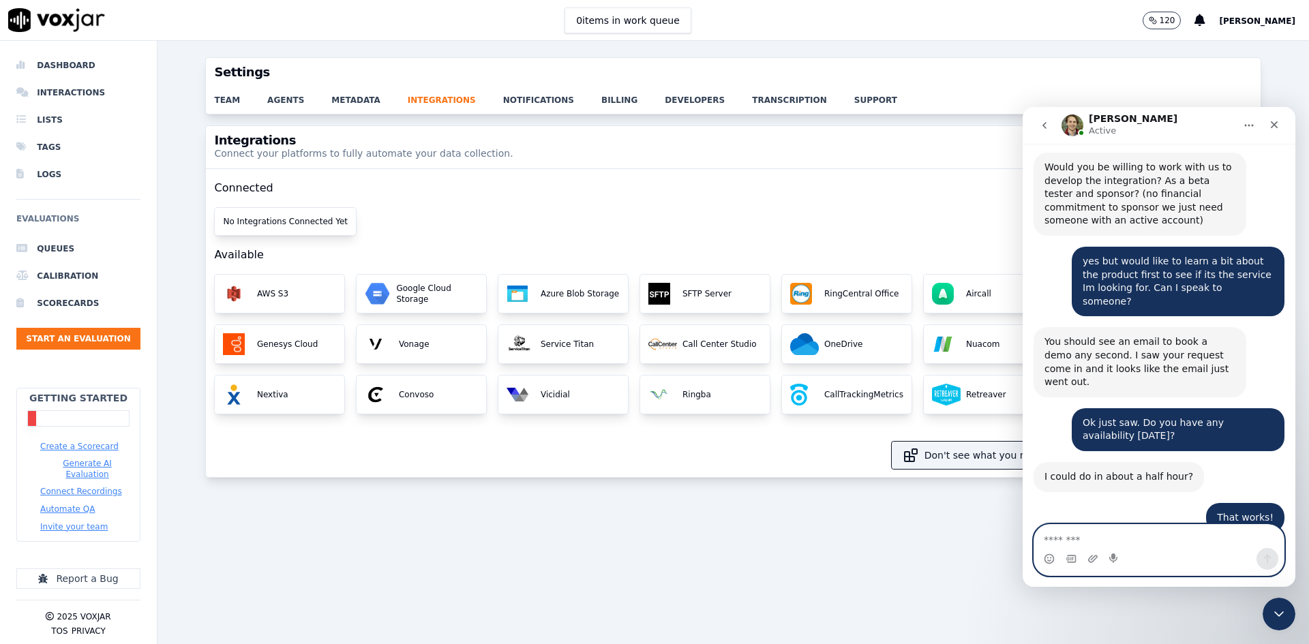
scroll to position [421, 0]
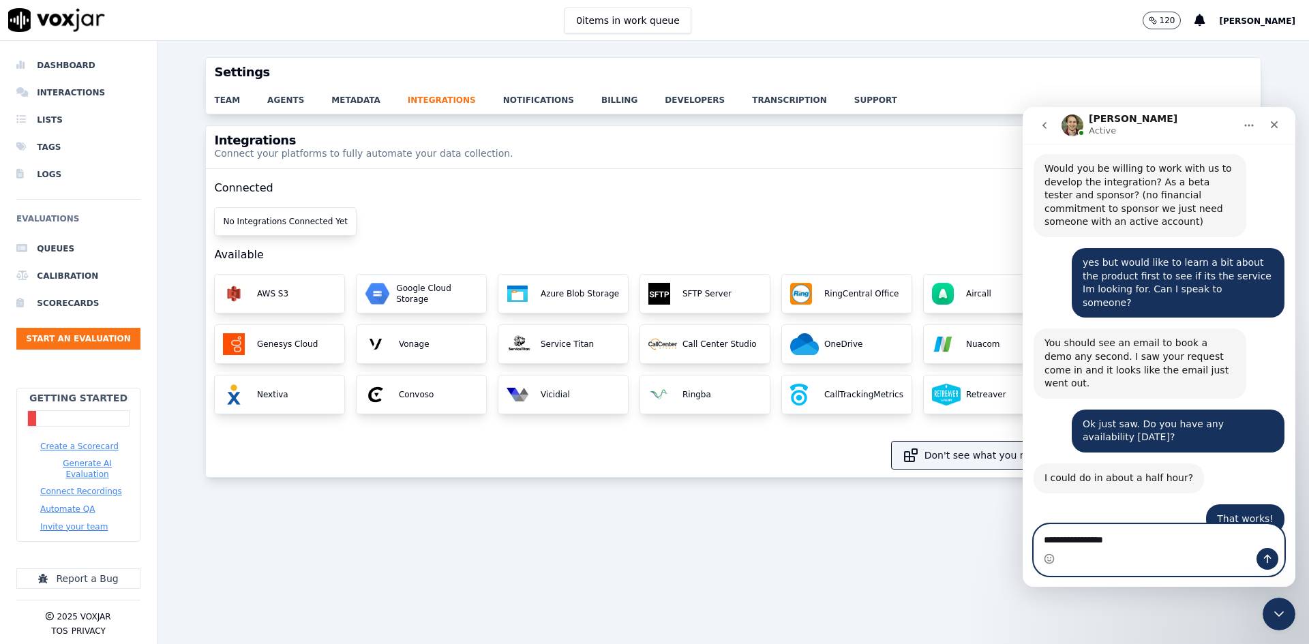
type textarea "**********"
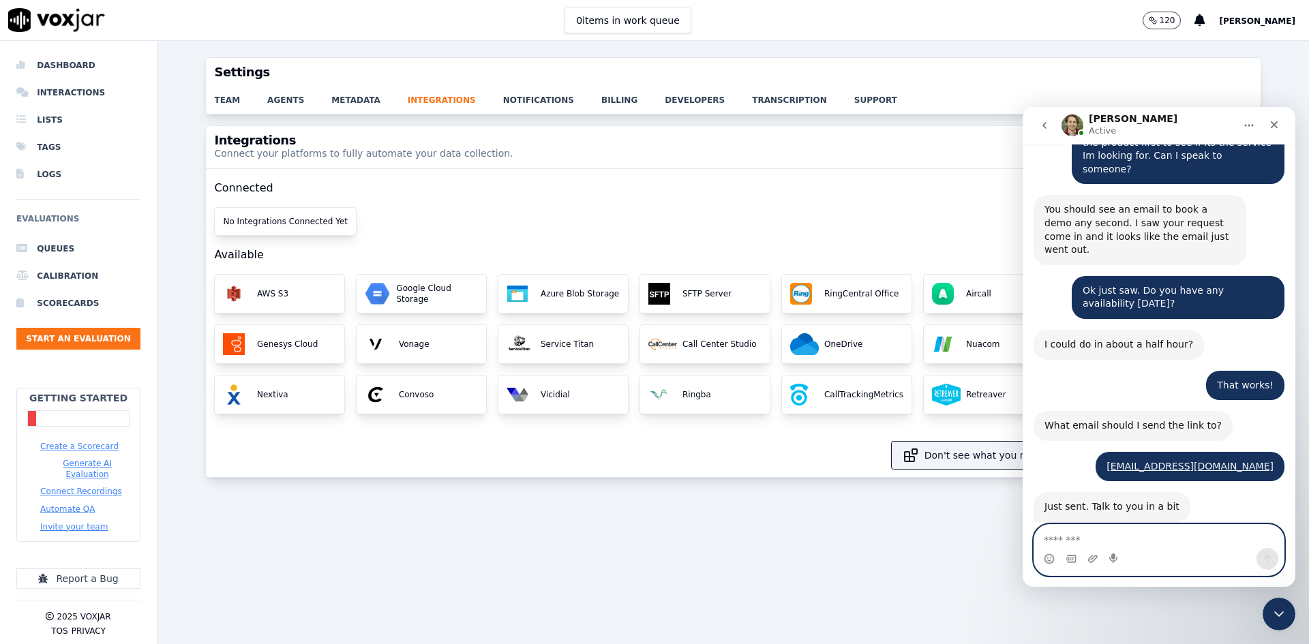
scroll to position [574, 0]
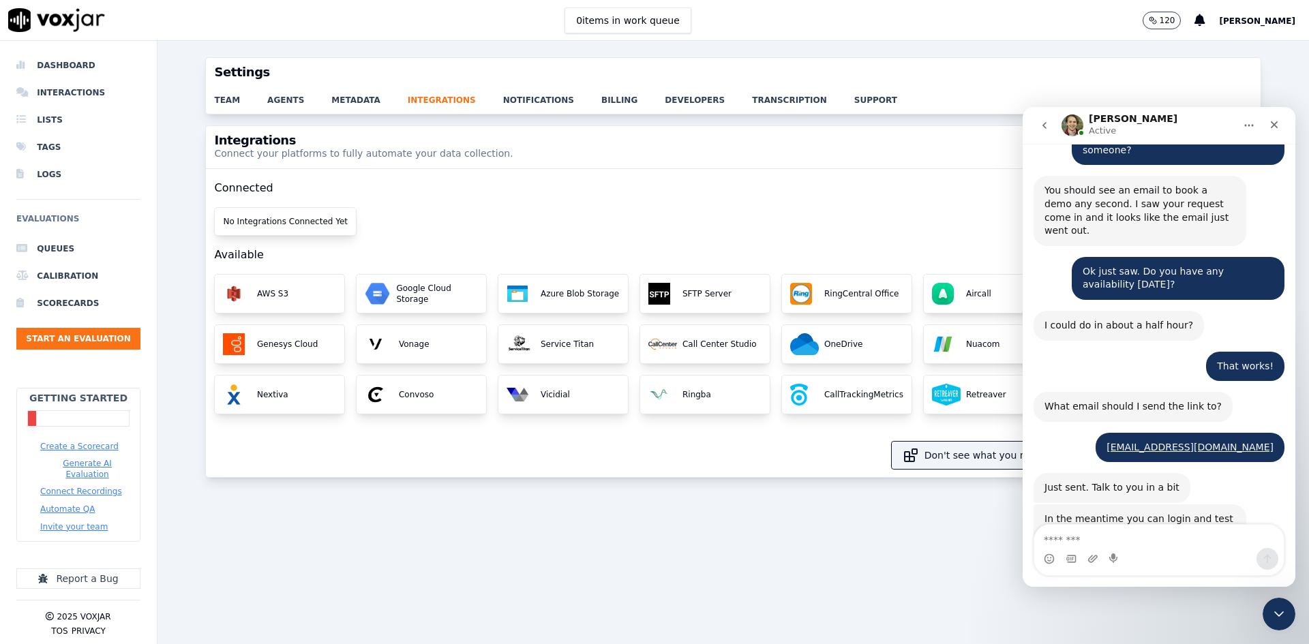
click at [1130, 513] on div "In the meantime you can login and test out our beta product at beta.voxjar.com …" at bounding box center [1140, 546] width 191 height 67
drag, startPoint x: 1163, startPoint y: 454, endPoint x: 1182, endPoint y: 455, distance: 19.1
click at [1182, 513] on div "In the meantime you can login and test out our beta product at beta.voxjar.com …" at bounding box center [1140, 546] width 191 height 67
click at [1193, 513] on div "In the meantime you can login and test out our beta product at beta.voxjar.com …" at bounding box center [1140, 546] width 191 height 67
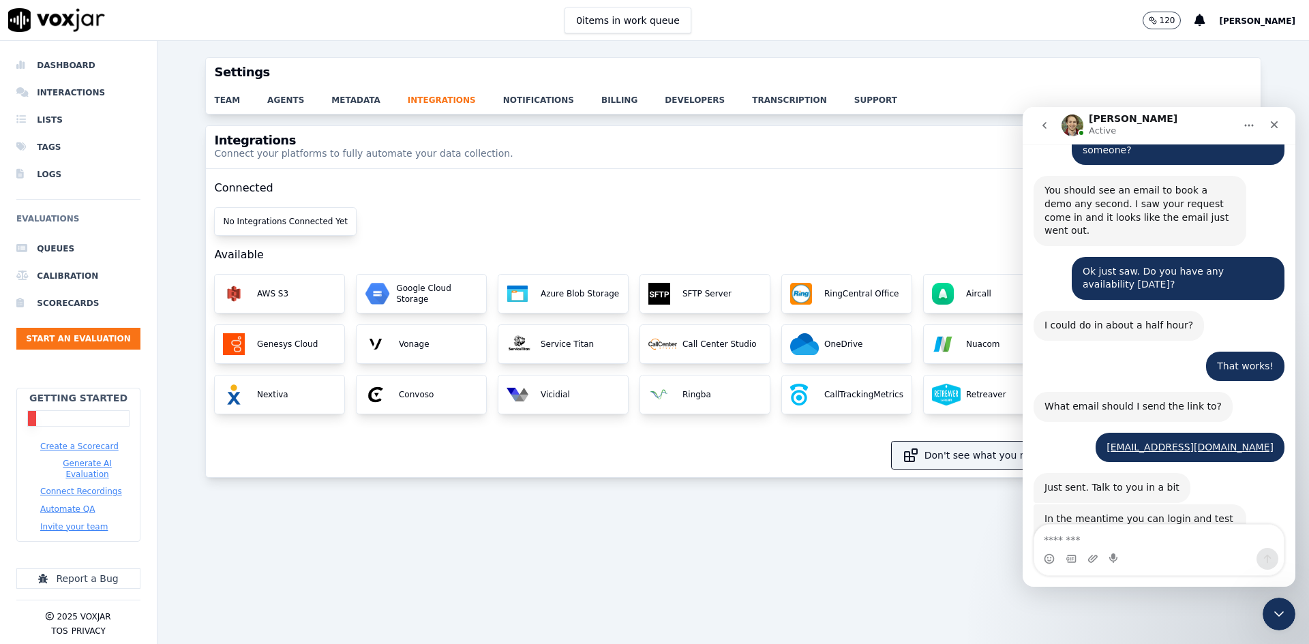
click at [1178, 513] on div "In the meantime you can login and test out our beta product at beta.voxjar.com …" at bounding box center [1140, 546] width 191 height 67
click at [1152, 513] on div "In the meantime you can login and test out our beta product at beta.voxjar.com …" at bounding box center [1140, 546] width 191 height 67
drag, startPoint x: 1194, startPoint y: 450, endPoint x: 1167, endPoint y: 450, distance: 26.6
click at [1184, 513] on div "In the meantime you can login and test out our beta product at beta.voxjar.com …" at bounding box center [1140, 546] width 191 height 67
drag, startPoint x: 1161, startPoint y: 450, endPoint x: 1146, endPoint y: 450, distance: 15.0
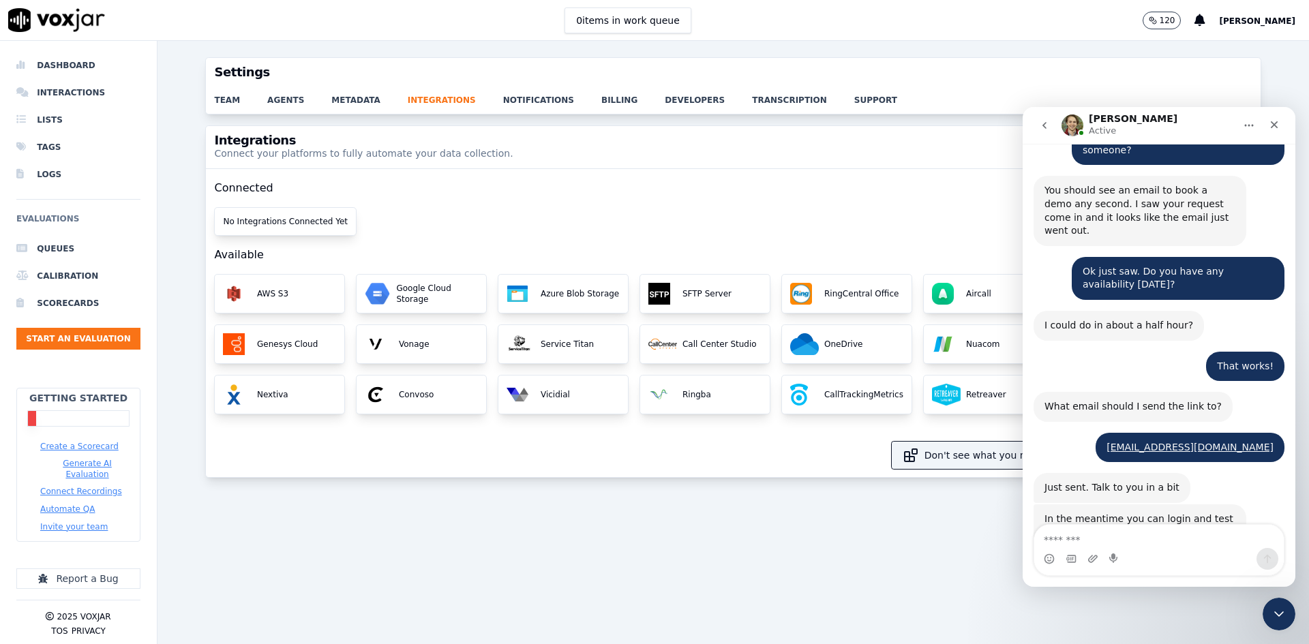
click at [1153, 513] on div "In the meantime you can login and test out our beta product at beta.voxjar.com …" at bounding box center [1140, 546] width 191 height 67
click at [1145, 513] on div "In the meantime you can login and test out our beta product at beta.voxjar.com …" at bounding box center [1140, 546] width 191 height 67
drag, startPoint x: 1131, startPoint y: 451, endPoint x: 1178, endPoint y: 451, distance: 47.0
click at [1178, 513] on div "In the meantime you can login and test out our beta product at beta.voxjar.com …" at bounding box center [1140, 546] width 191 height 67
click at [1190, 513] on div "In the meantime you can login and test out our beta product at beta.voxjar.com …" at bounding box center [1140, 546] width 191 height 67
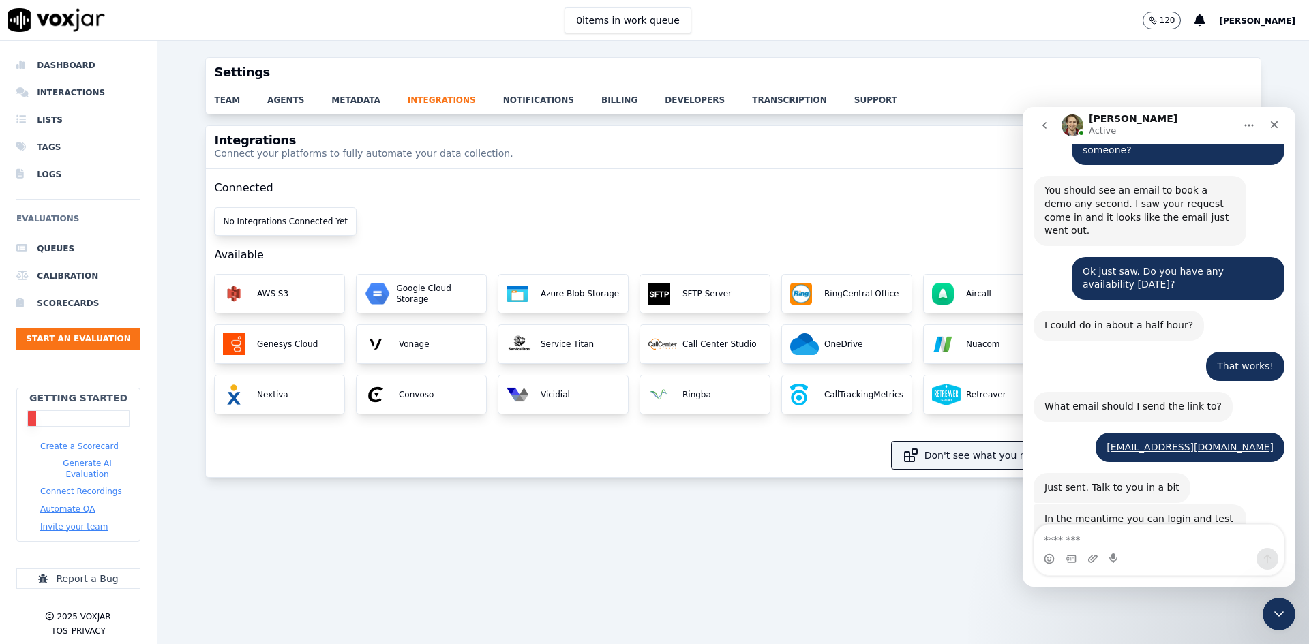
click at [1193, 513] on div "In the meantime you can login and test out our beta product at beta.voxjar.com …" at bounding box center [1140, 546] width 191 height 67
click at [1194, 513] on div "In the meantime you can login and test out our beta product at beta.voxjar.com …" at bounding box center [1140, 546] width 191 height 67
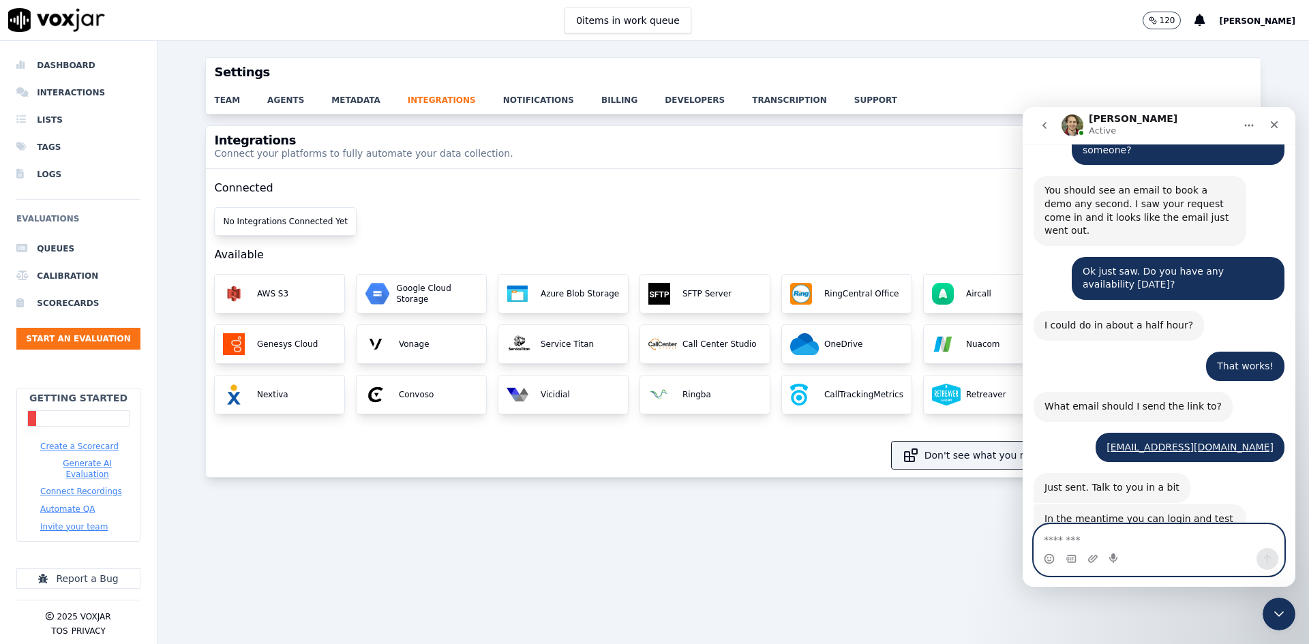
click at [1160, 544] on textarea "Message…" at bounding box center [1159, 536] width 250 height 23
click at [1104, 540] on textarea "Message…" at bounding box center [1159, 536] width 250 height 23
type textarea "**********"
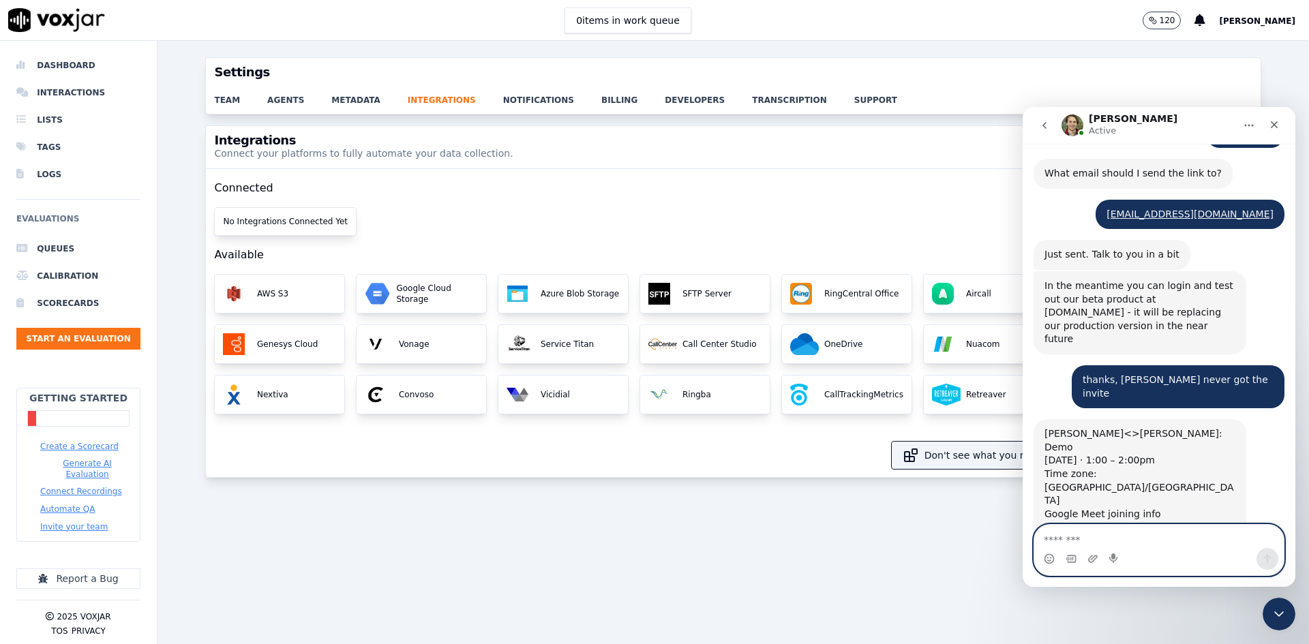
scroll to position [807, 0]
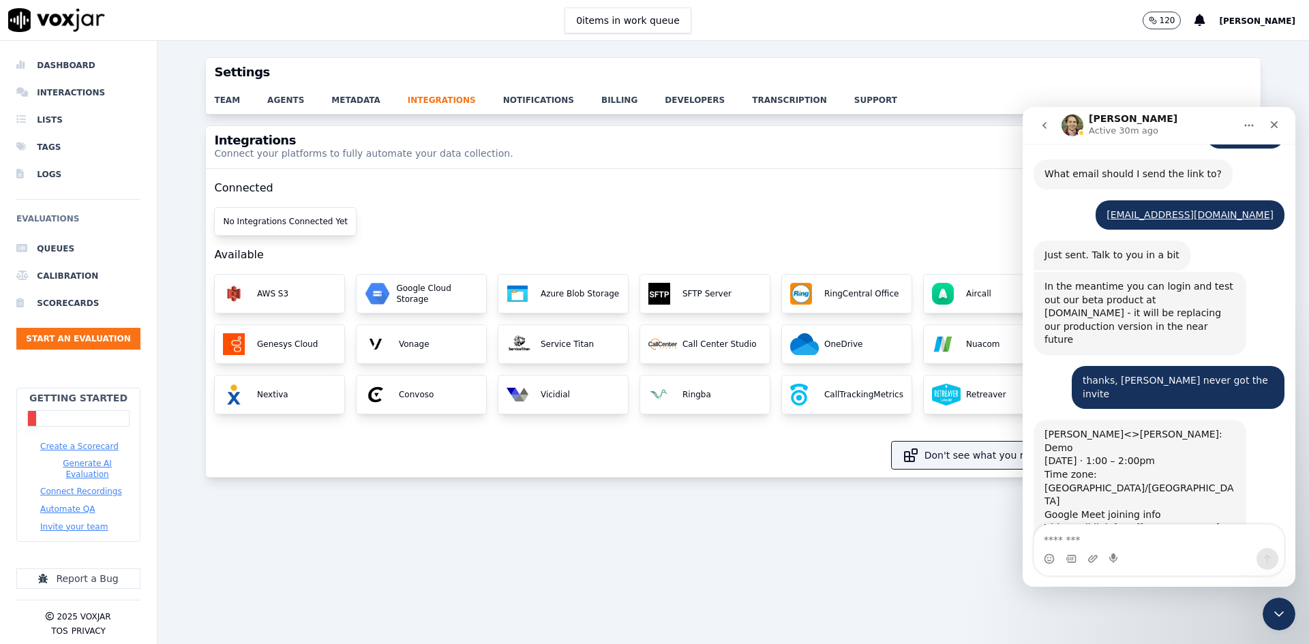
click at [1128, 522] on link "https://meet.google.com/esz-kfig-ynj" at bounding box center [1167, 527] width 106 height 11
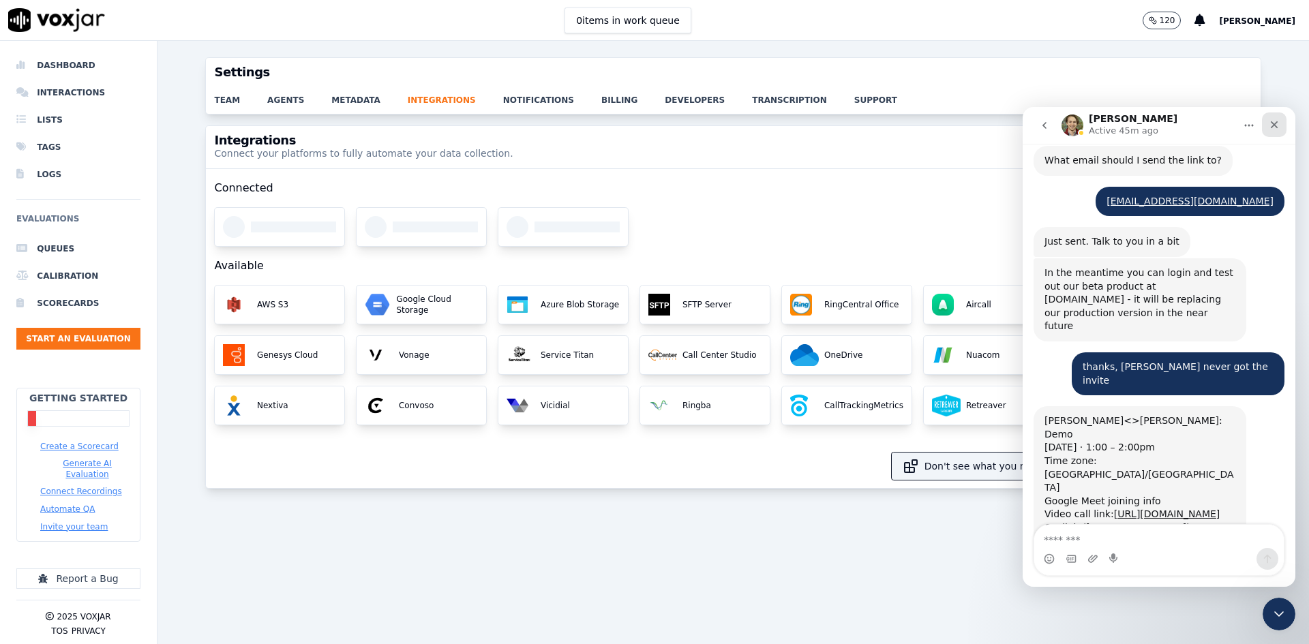
click at [1278, 124] on icon "Close" at bounding box center [1274, 124] width 11 height 11
click at [1278, 124] on div "Settings team agents metadata integrations notifications billing developers tra…" at bounding box center [734, 342] width 1152 height 603
